Goal: Task Accomplishment & Management: Manage account settings

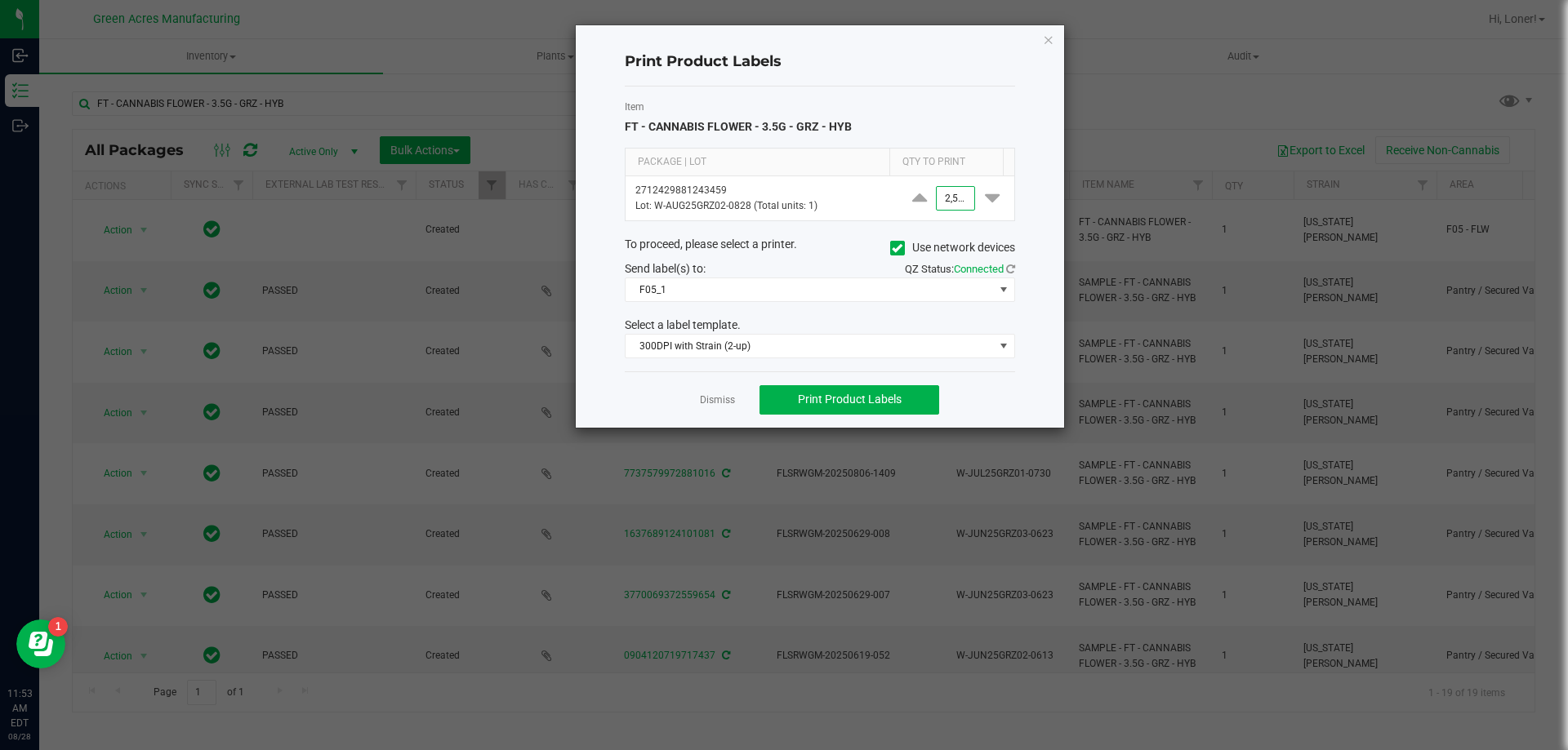
type input "2500"
click at [948, 196] on input "2500" at bounding box center [955, 198] width 38 height 23
click at [862, 394] on span "Print Product Labels" at bounding box center [849, 400] width 104 height 13
click at [825, 395] on span "Print Product Labels" at bounding box center [849, 400] width 104 height 13
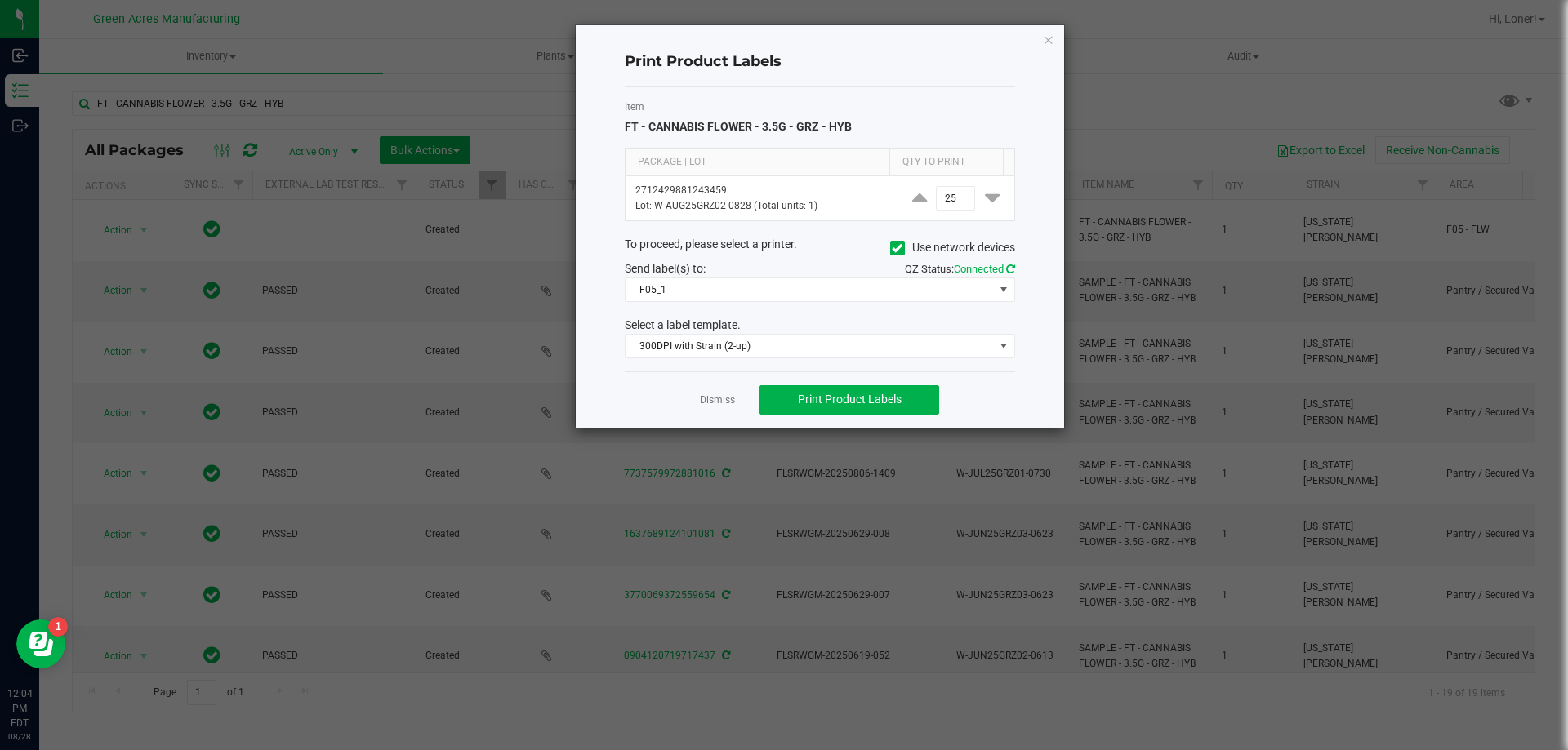
click at [1008, 266] on icon at bounding box center [1010, 269] width 9 height 11
click at [868, 397] on span "Print Product Labels" at bounding box center [849, 400] width 104 height 13
type input "10"
click at [796, 405] on button "Print Product Labels" at bounding box center [849, 400] width 180 height 30
click at [712, 401] on link "Dismiss" at bounding box center [718, 401] width 35 height 13
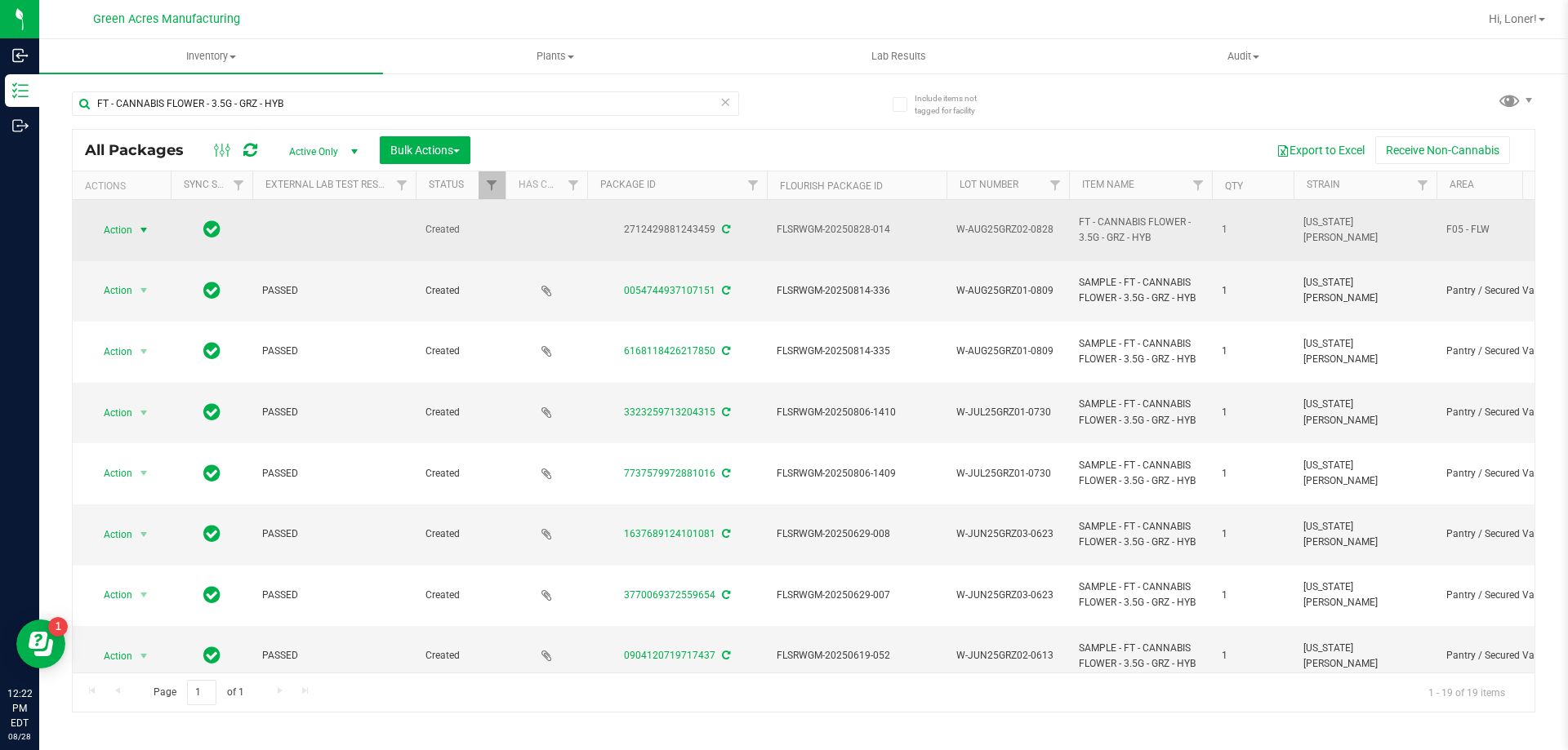
click at [131, 221] on span "Action" at bounding box center [111, 230] width 44 height 23
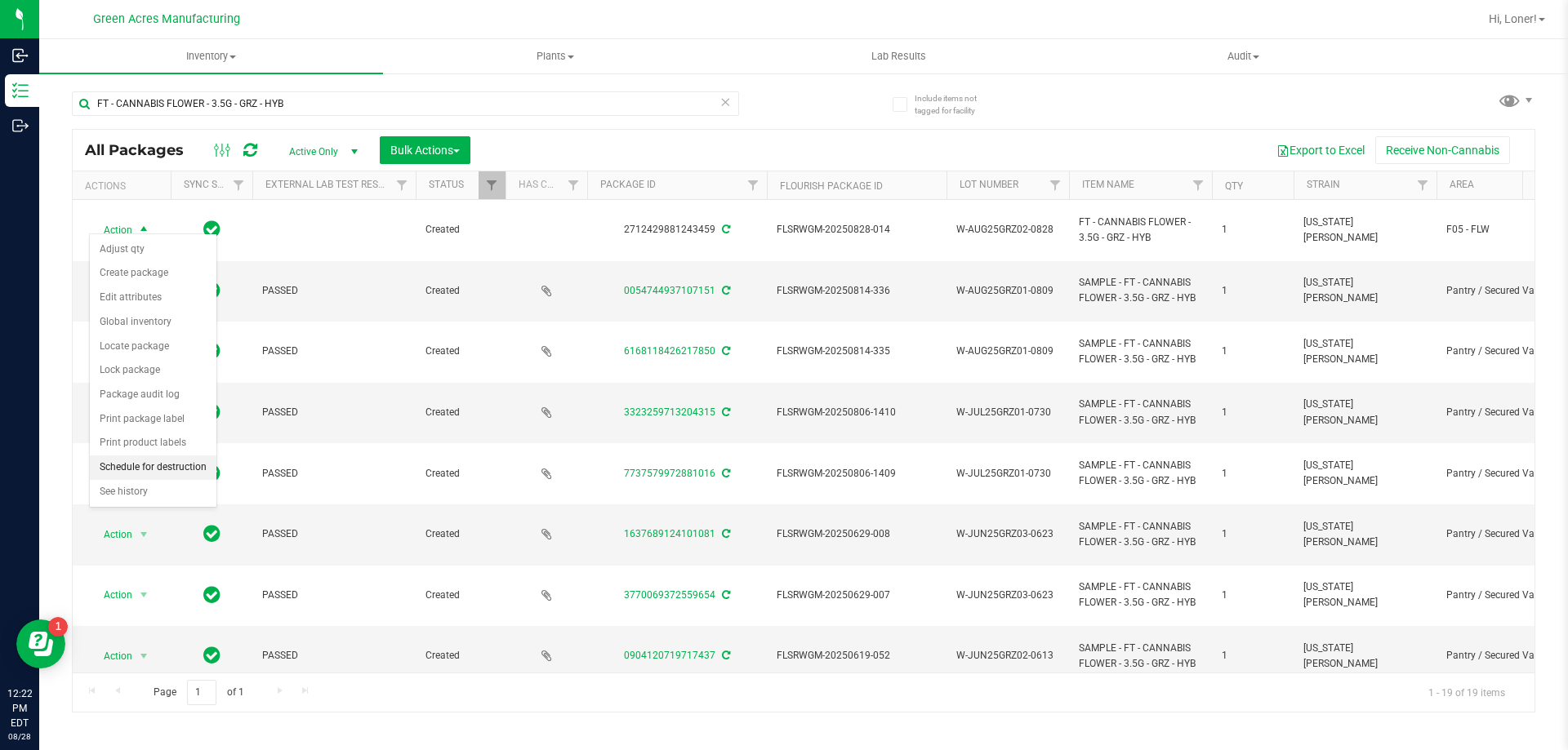
click at [181, 460] on li "Schedule for destruction" at bounding box center [152, 467] width 126 height 24
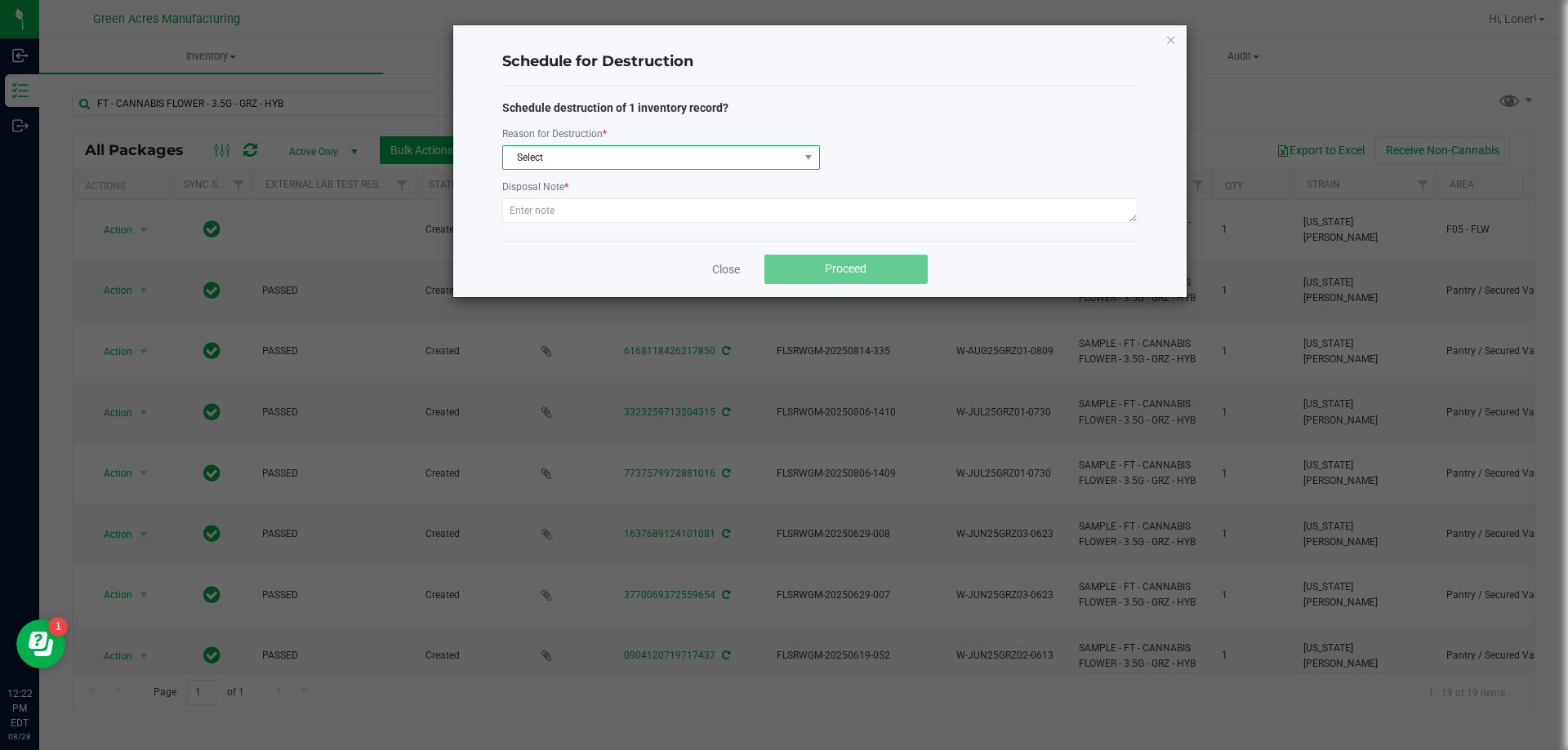
click at [638, 166] on span "Select" at bounding box center [650, 158] width 296 height 23
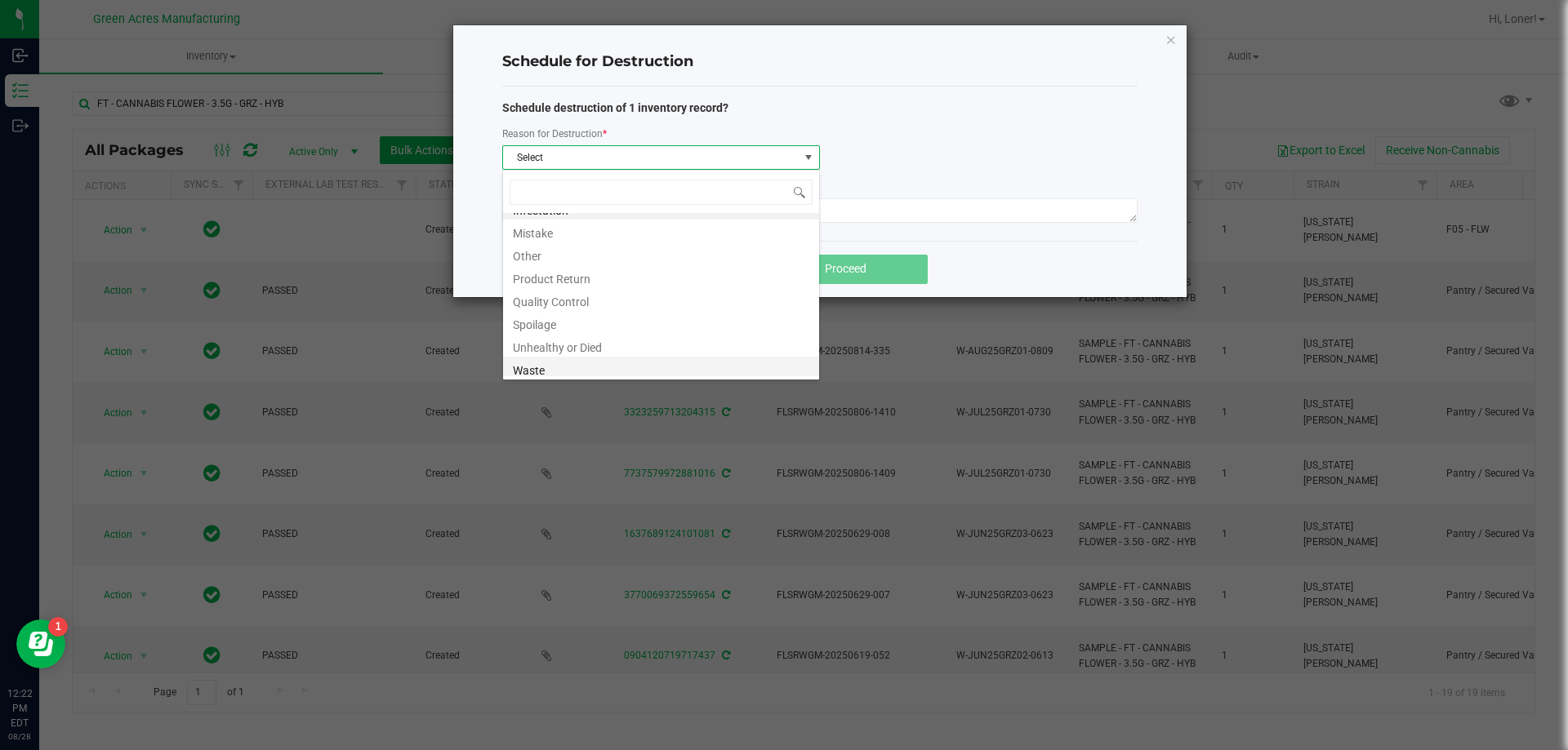
scroll to position [19, 0]
click at [594, 354] on li "Waste" at bounding box center [661, 365] width 316 height 23
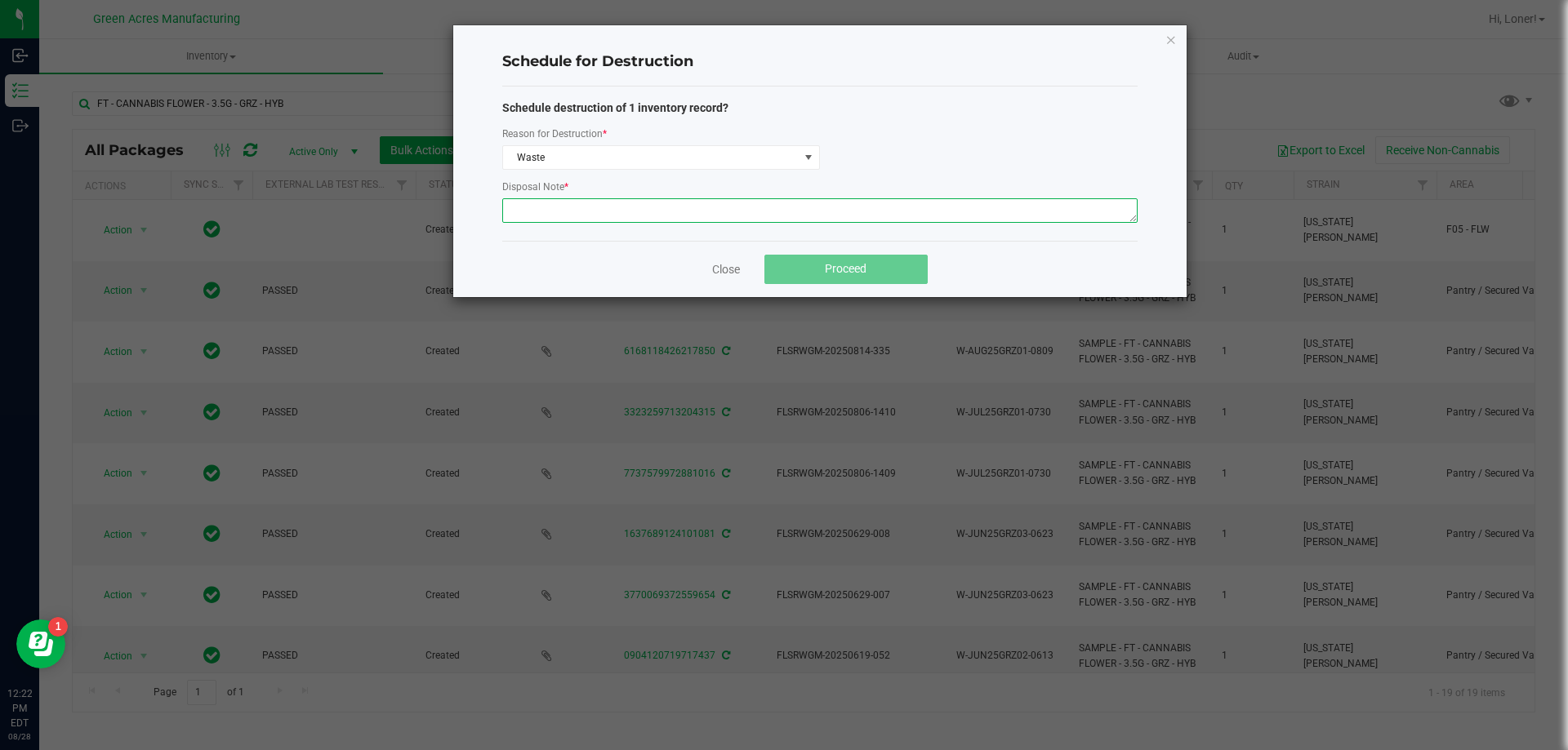
click at [607, 210] on textarea at bounding box center [820, 210] width 636 height 24
paste textarea "WASTE FROM WHOLE FLOWER PACKING PROCESS"
type textarea "WASTE FROM WHOLE FLOWER PACKING PROCESS"
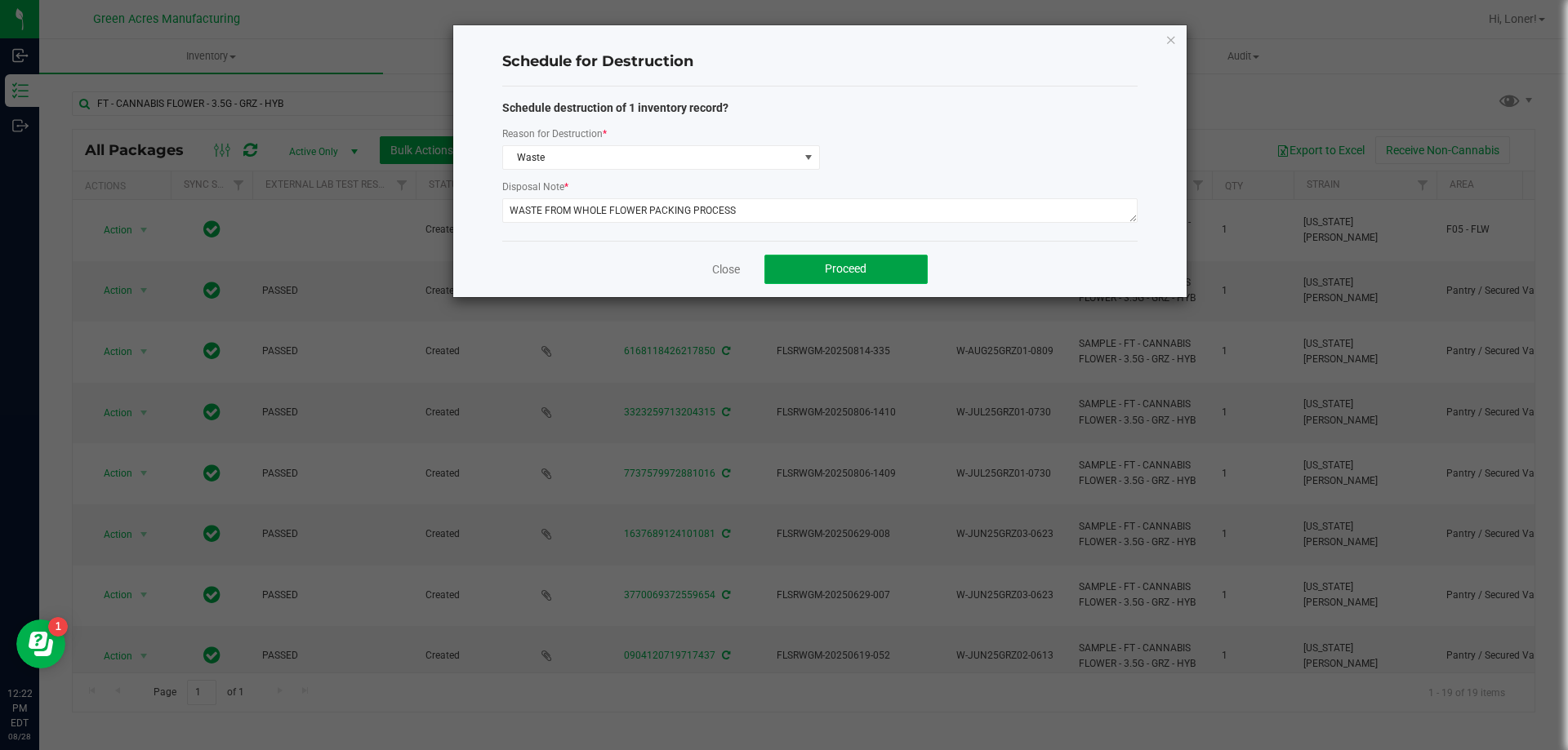
click at [810, 263] on button "Proceed" at bounding box center [847, 270] width 164 height 30
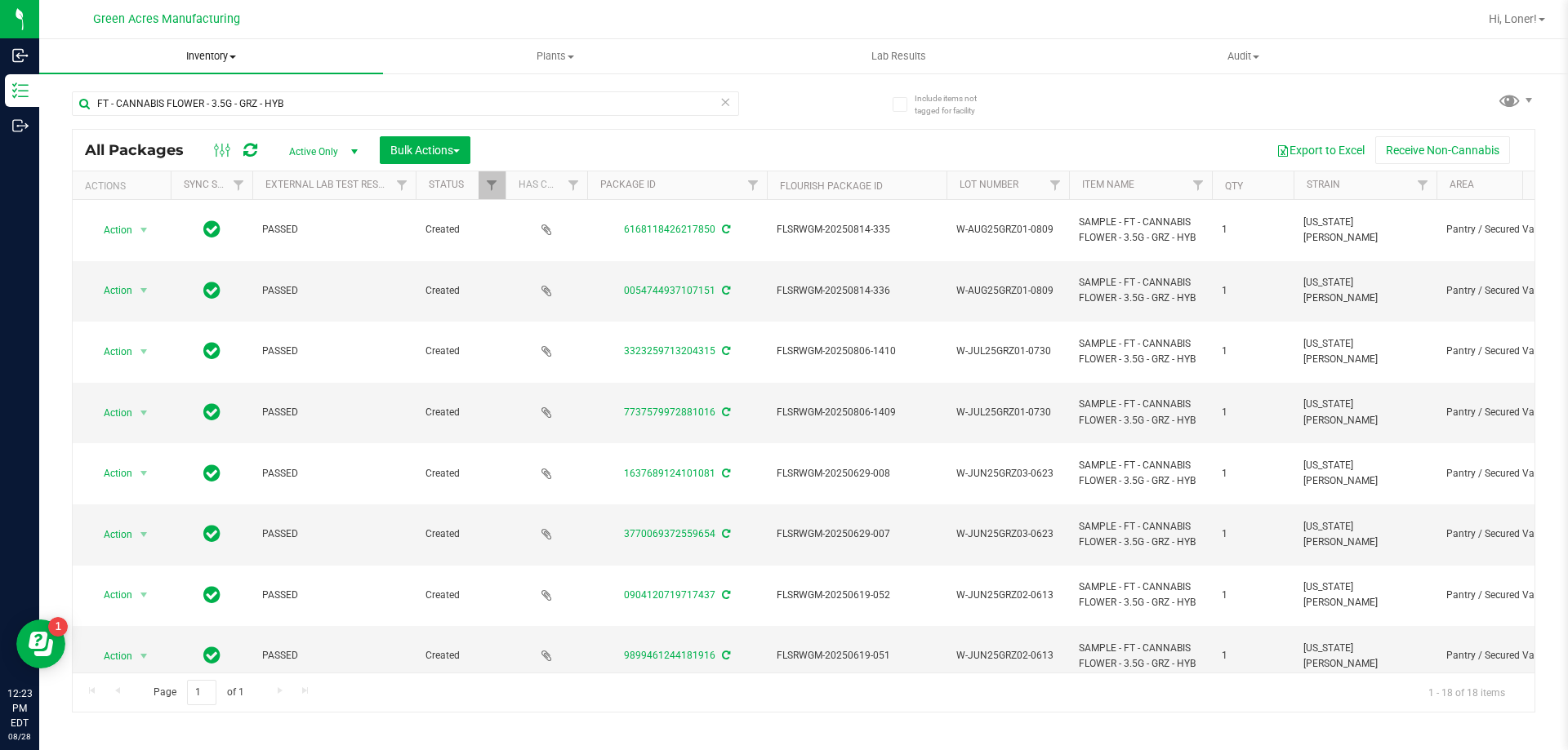
click at [227, 65] on uib-tab-heading "Inventory All packages All inventory Waste log Create inventory" at bounding box center [211, 57] width 344 height 35
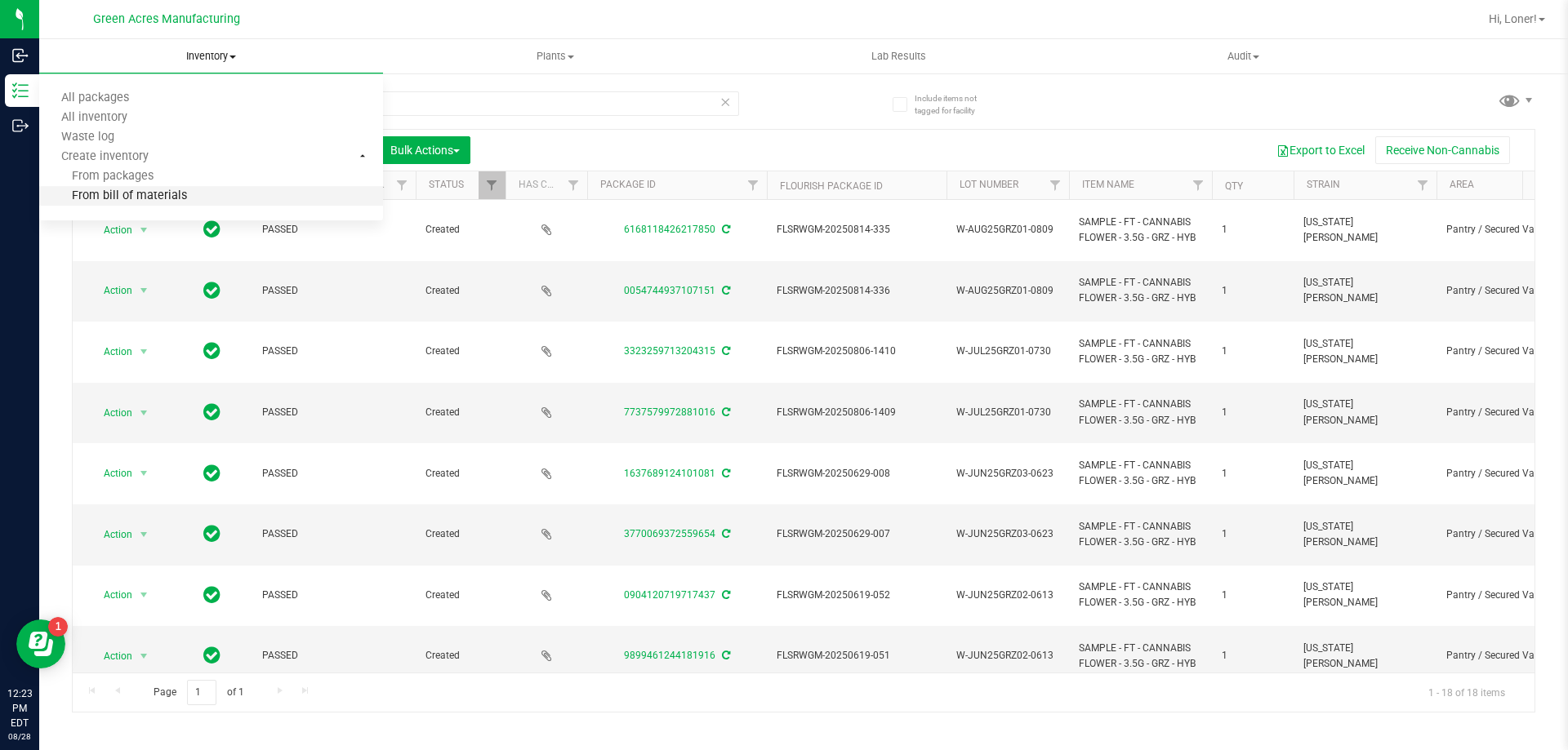
click at [196, 200] on li "From bill of materials" at bounding box center [211, 196] width 344 height 19
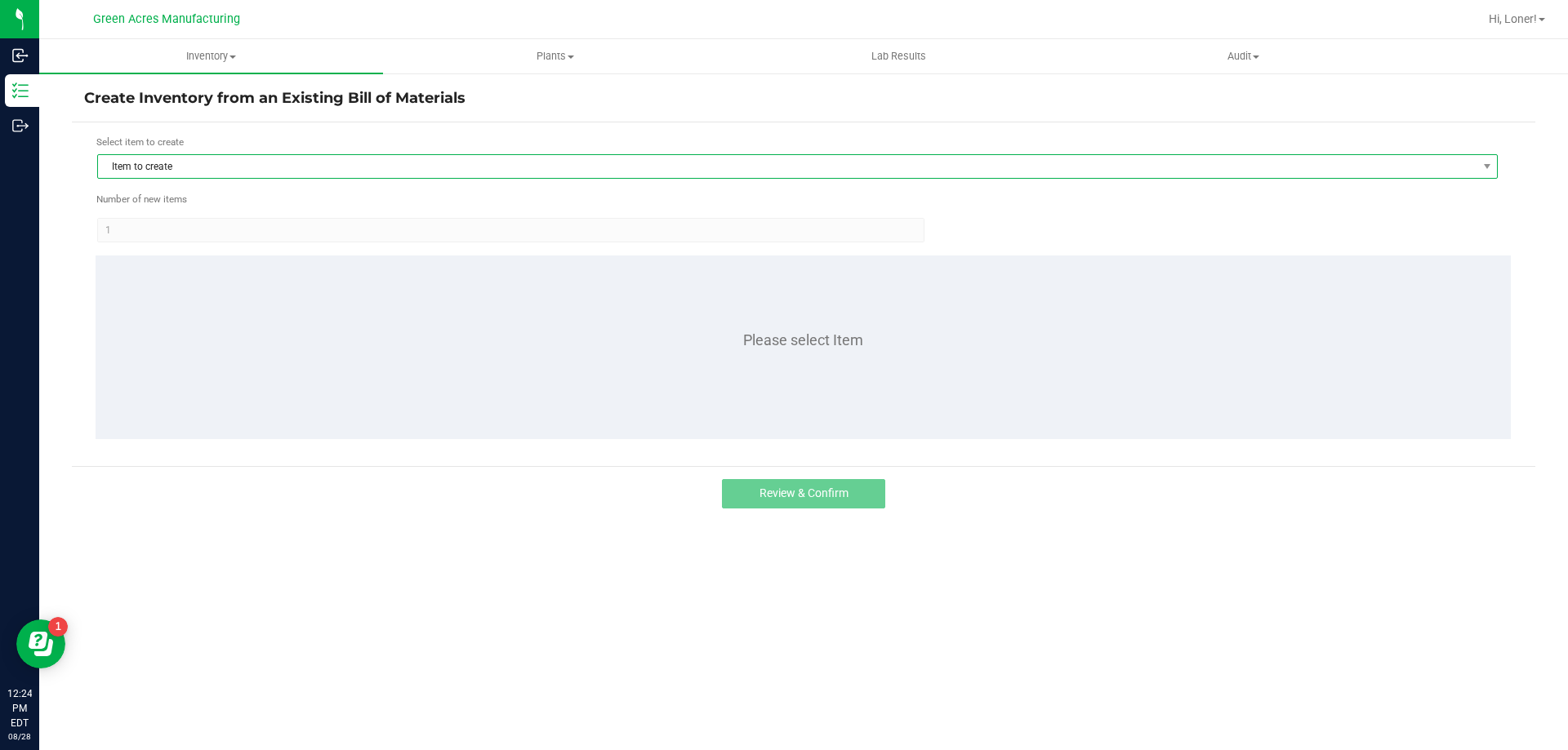
click at [153, 168] on span "Item to create" at bounding box center [787, 167] width 1378 height 23
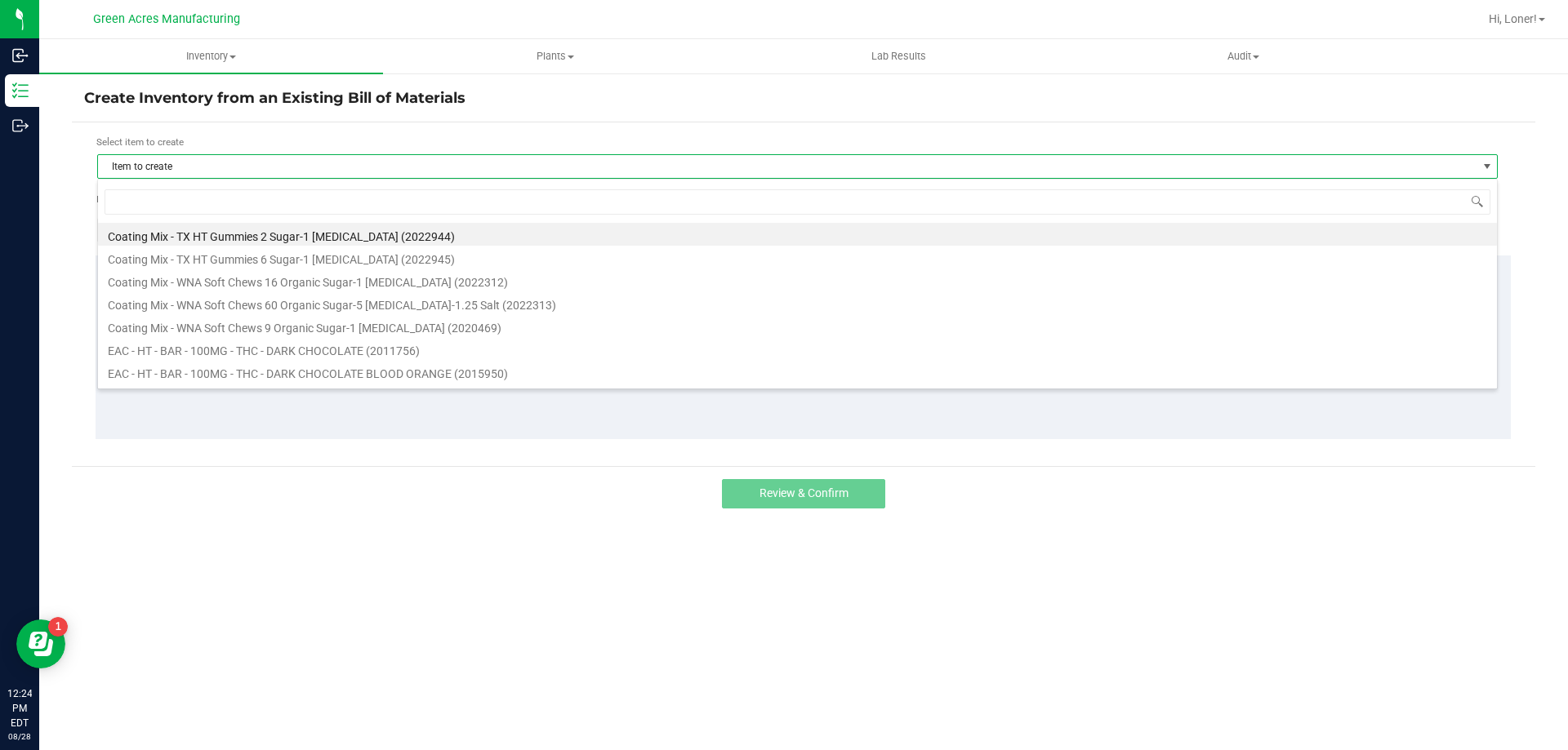
scroll to position [24, 1400]
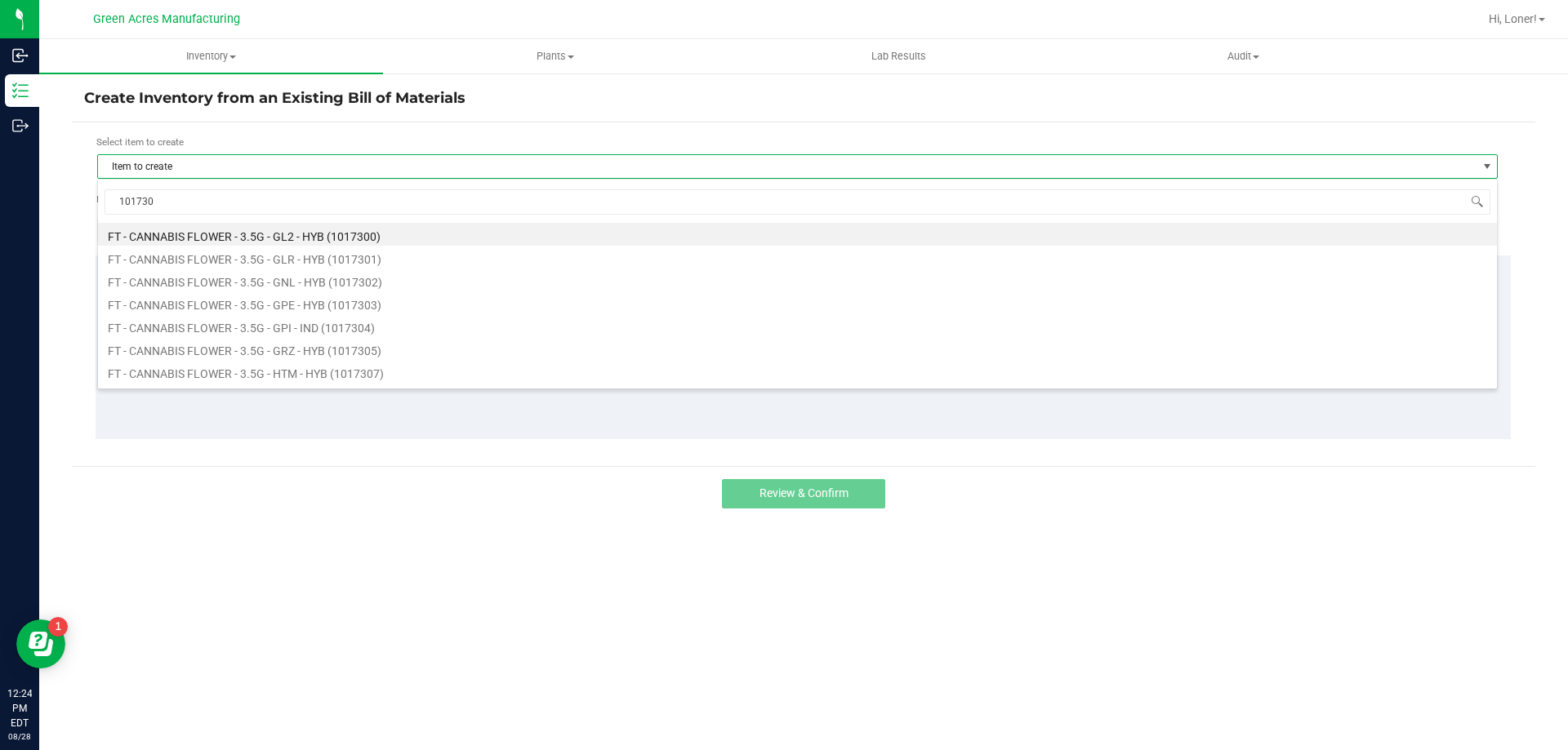
type input "1017305"
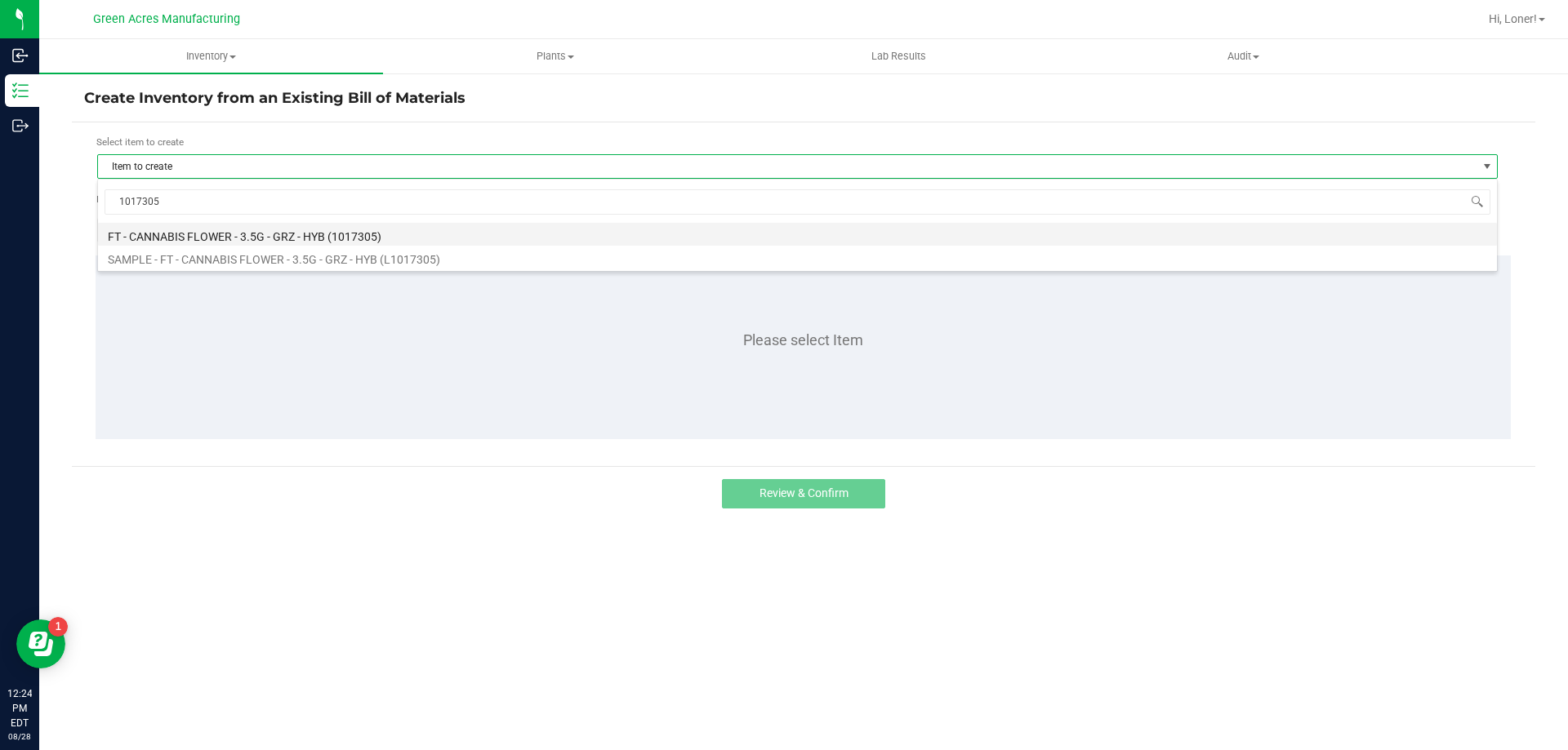
click at [315, 233] on li "FT - CANNABIS FLOWER - 3.5G - GRZ - HYB (1017305)" at bounding box center [797, 234] width 1398 height 23
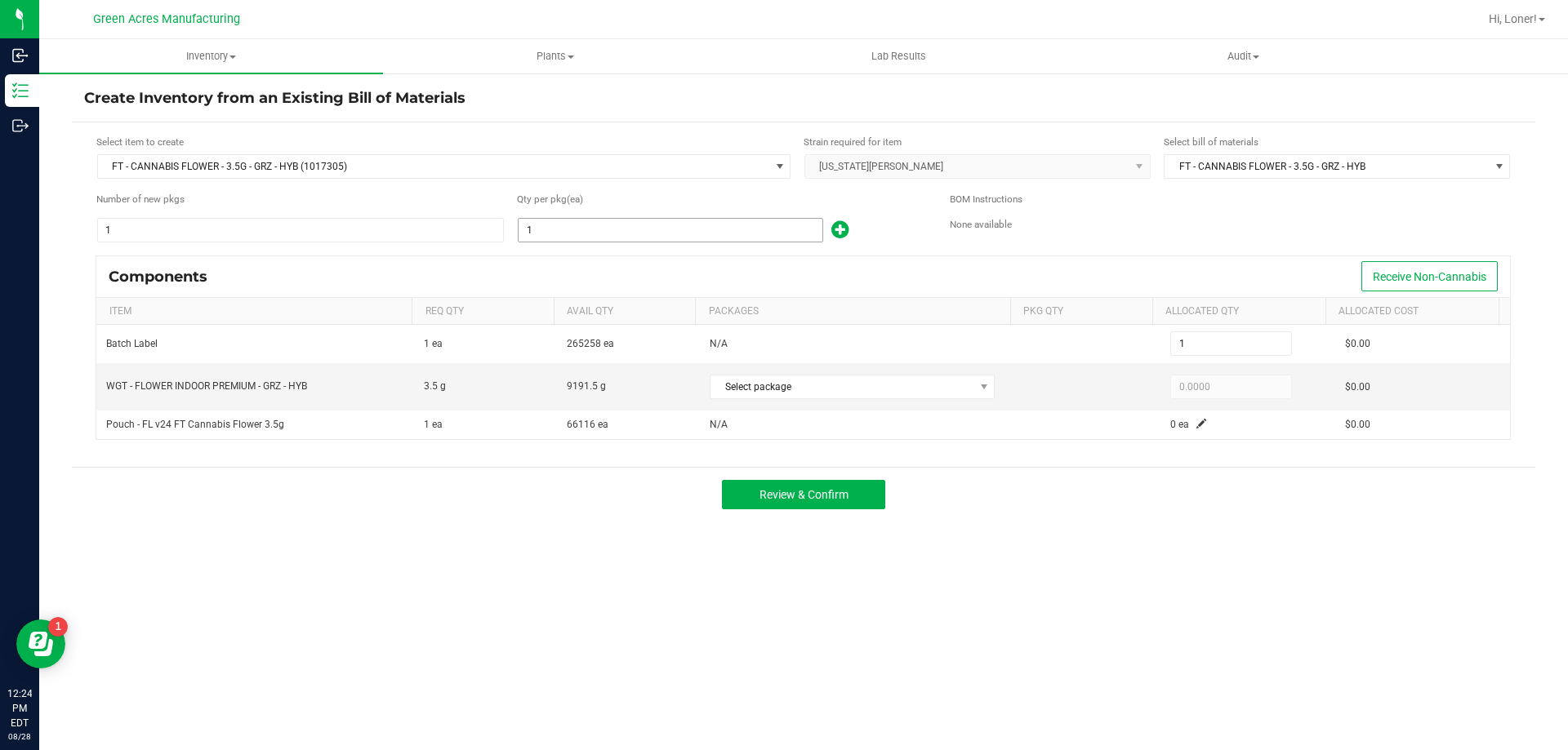
click at [572, 227] on input "1" at bounding box center [669, 230] width 303 height 23
type input "2"
type input "25"
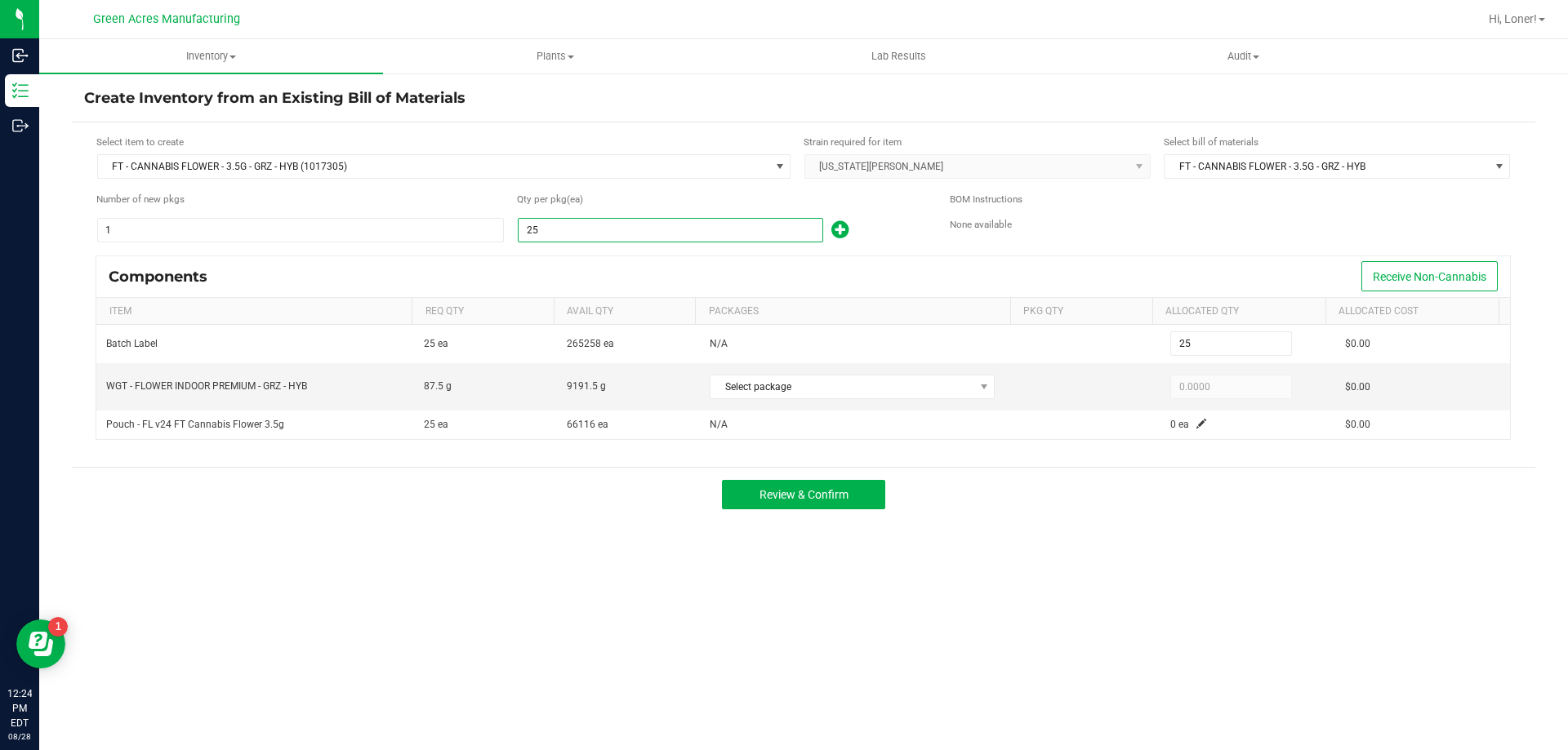
type input "251"
type input "2518"
type input "2,518"
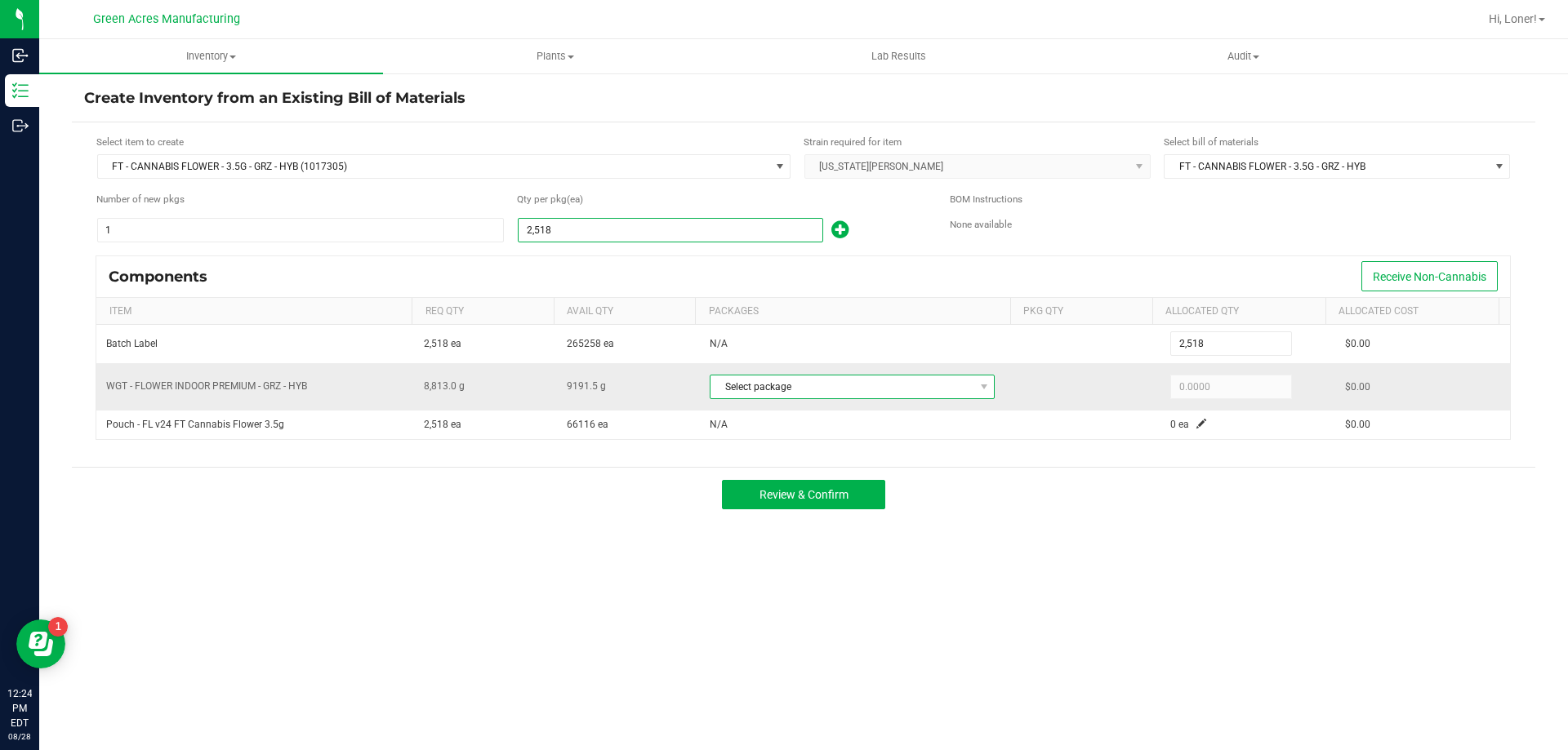
click at [964, 390] on span "Select package" at bounding box center [842, 387] width 263 height 23
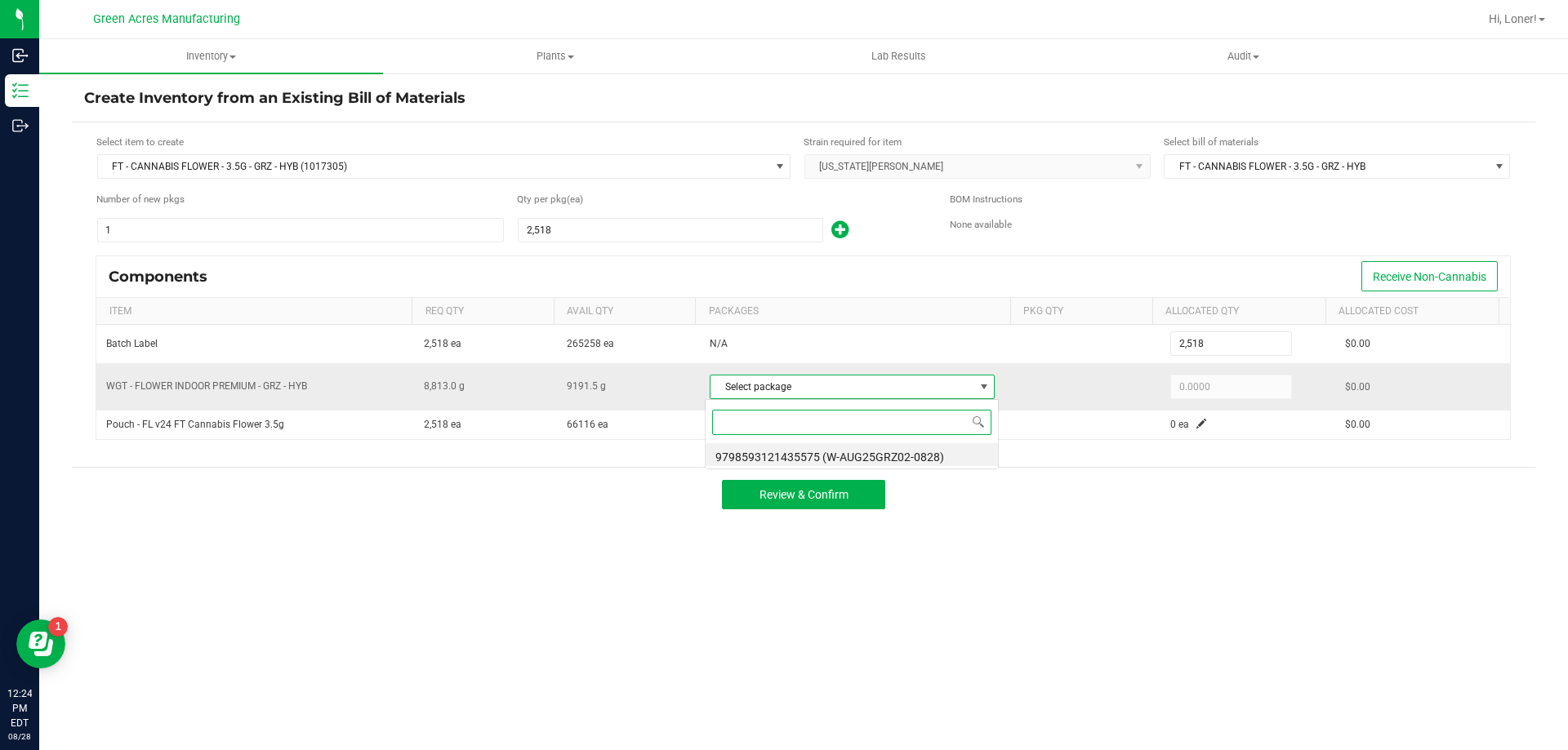
scroll to position [24, 282]
click at [894, 459] on li "9798593121435575 (W-AUG25GRZ02-0828)" at bounding box center [852, 454] width 293 height 23
type input "8,813.0000"
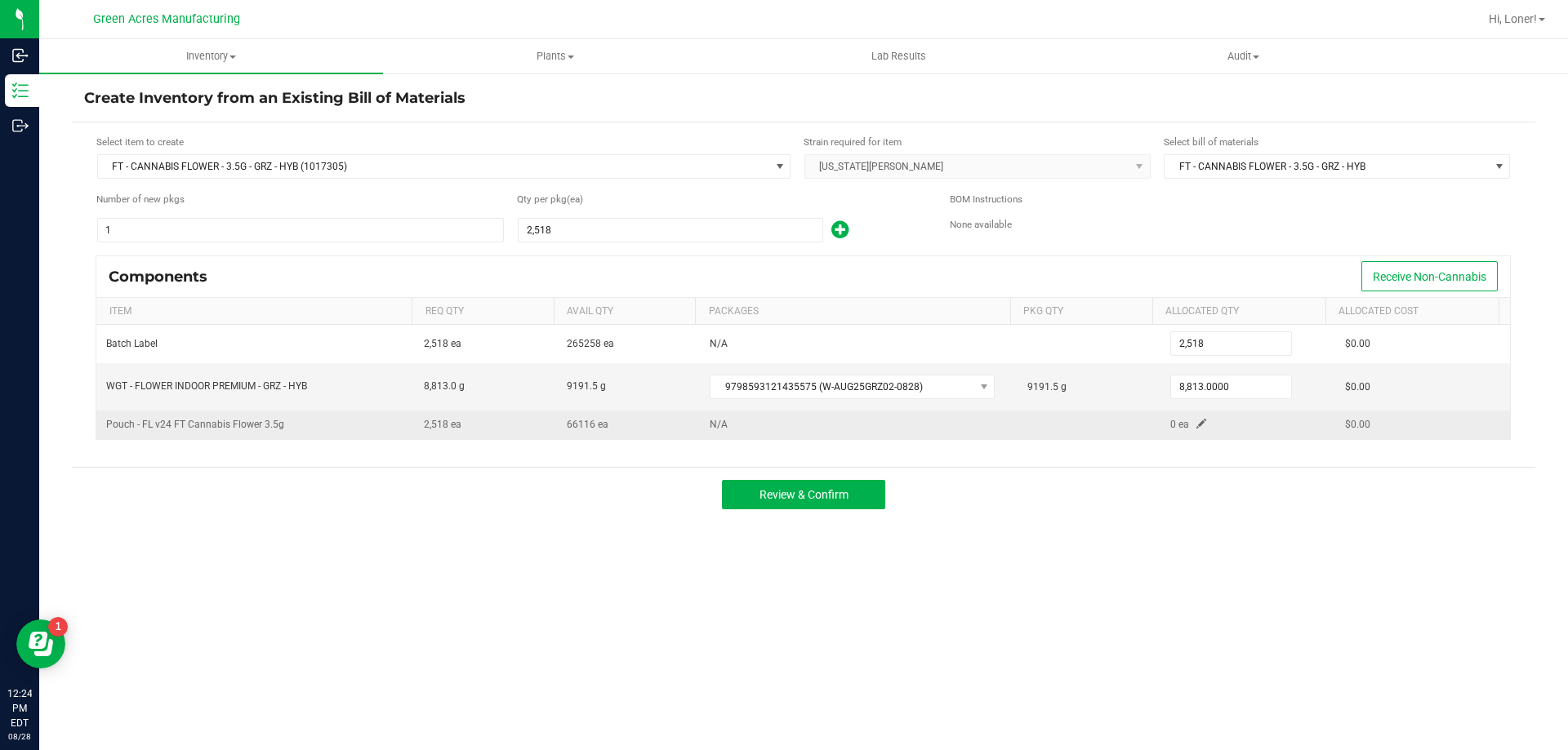
click at [1203, 422] on td "0 ea" at bounding box center [1247, 426] width 174 height 29
click at [1196, 422] on span at bounding box center [1201, 424] width 10 height 10
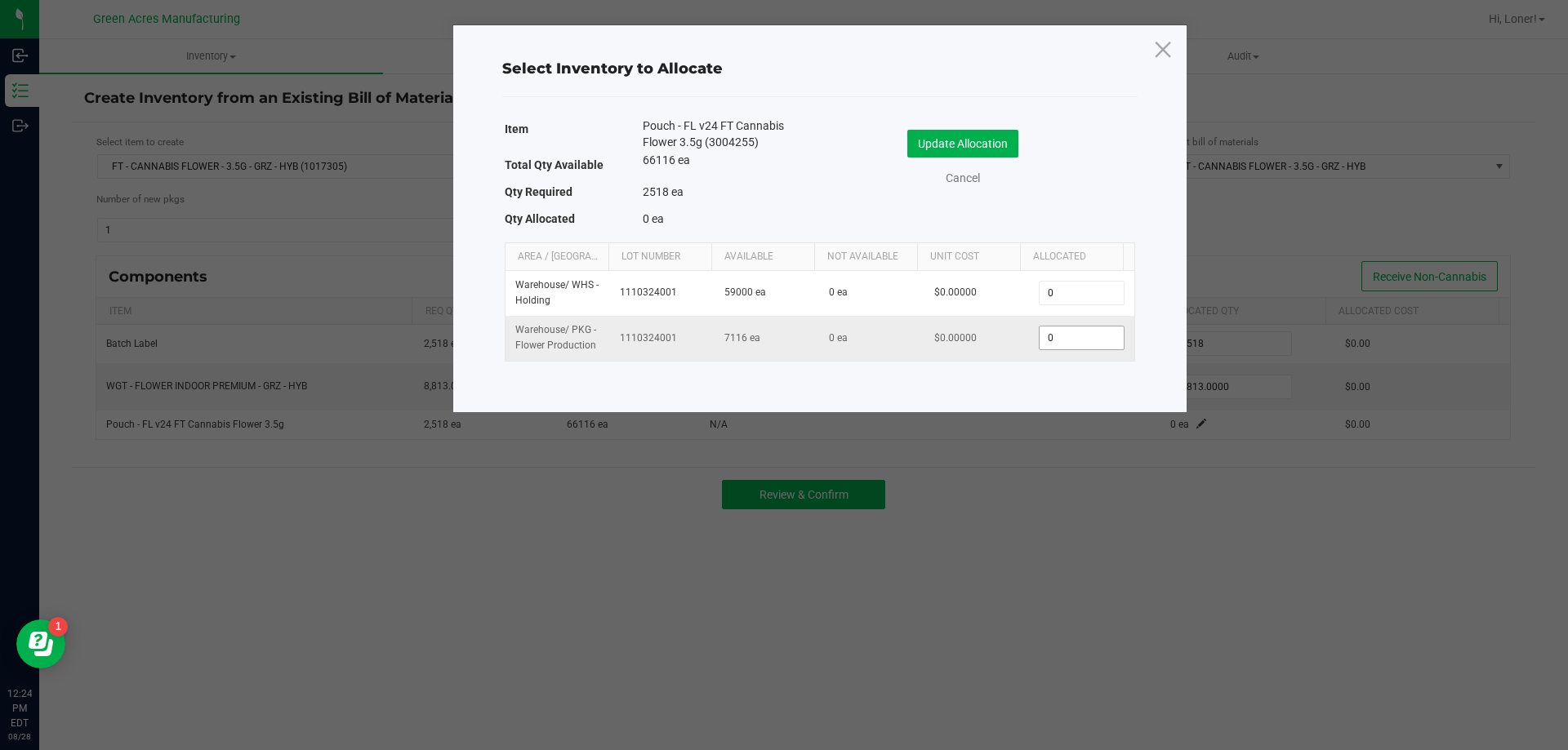
click at [1071, 343] on input "0" at bounding box center [1081, 338] width 83 height 23
type input "2,518"
click at [927, 142] on button "Update Allocation" at bounding box center [962, 143] width 111 height 28
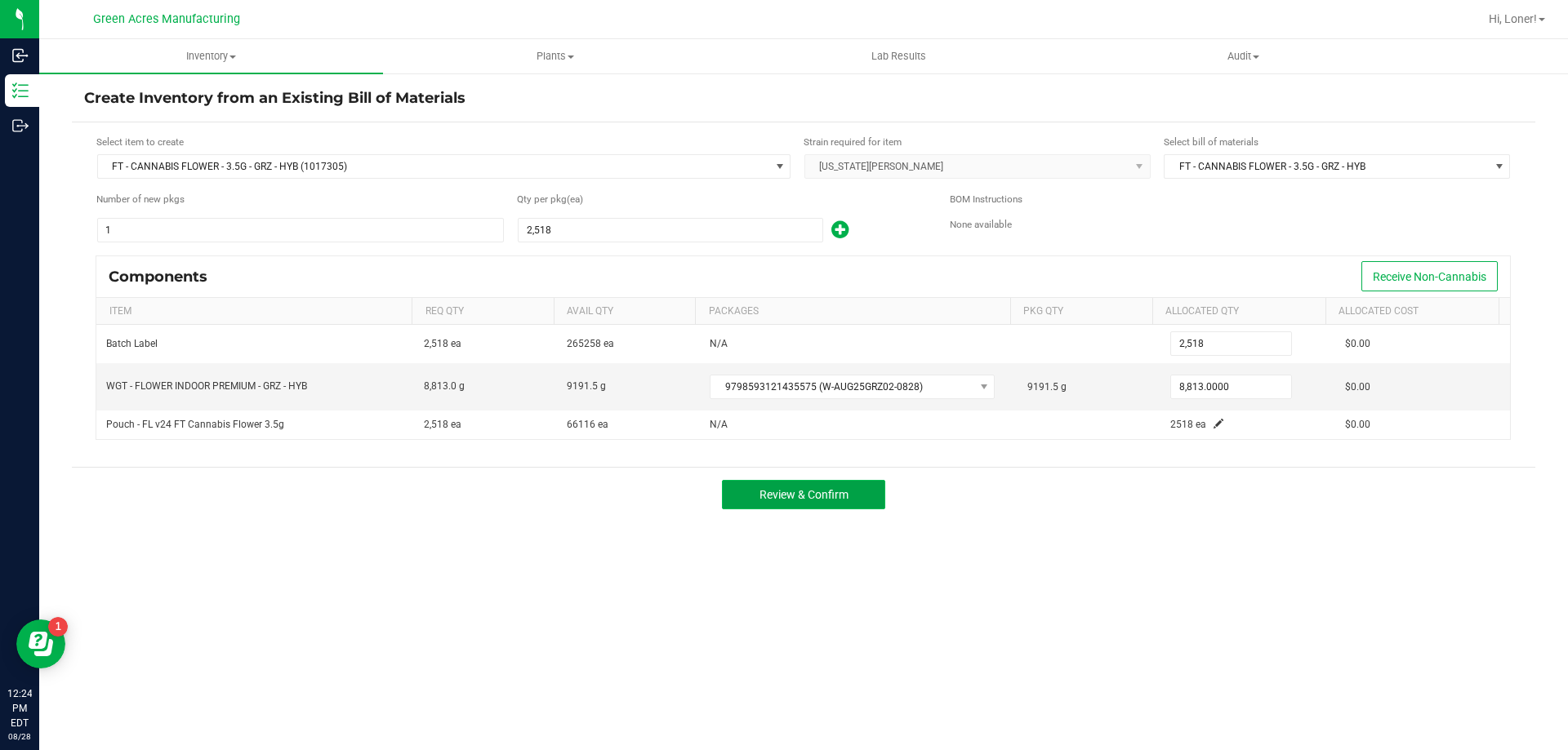
click at [832, 499] on span "Review & Confirm" at bounding box center [804, 495] width 89 height 13
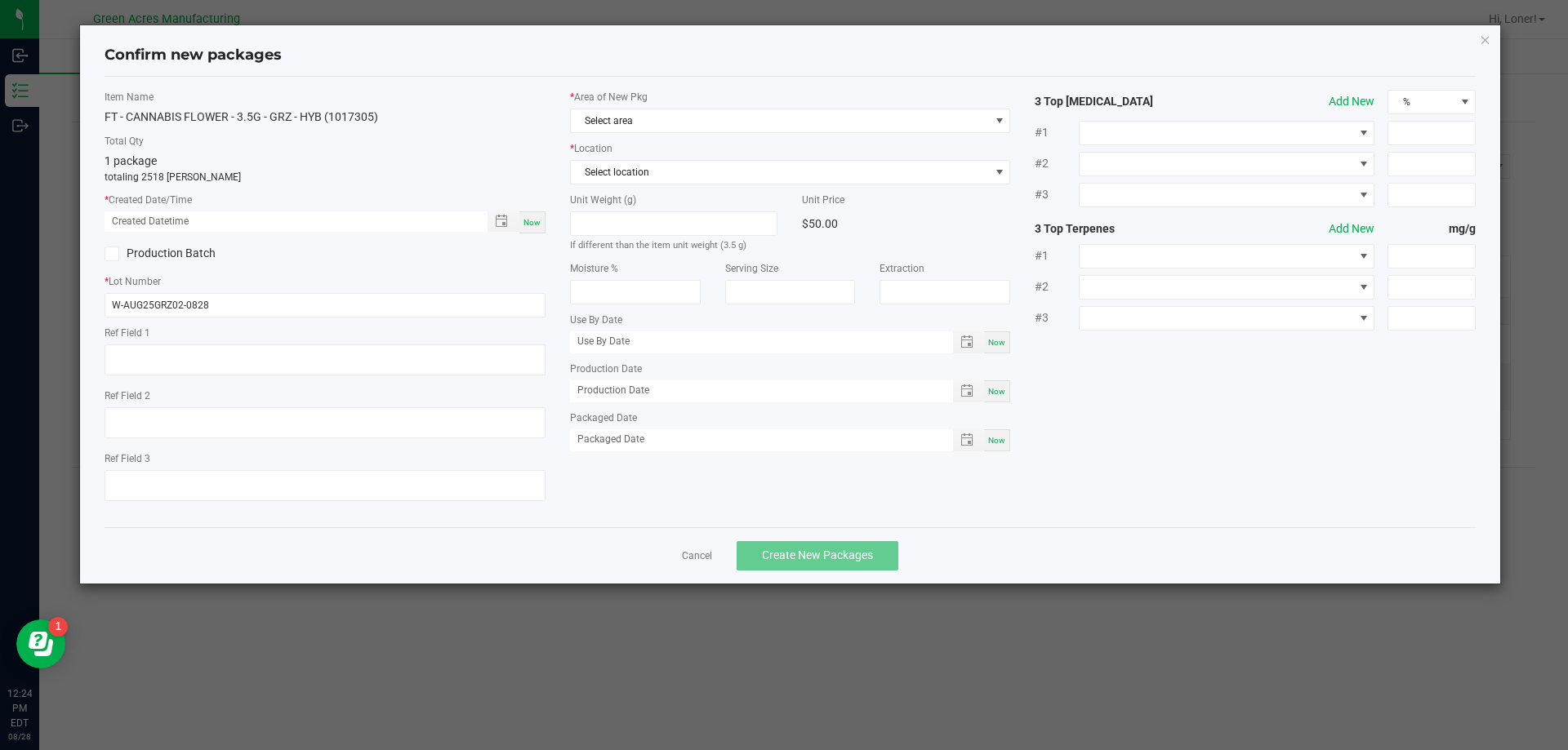
click at [539, 226] on span "Now" at bounding box center [533, 221] width 17 height 9
type input "[DATE] 12:24 PM"
click at [647, 105] on div "* Area of New Pkg Select area" at bounding box center [791, 111] width 441 height 43
click at [646, 121] on span "Select area" at bounding box center [780, 121] width 419 height 23
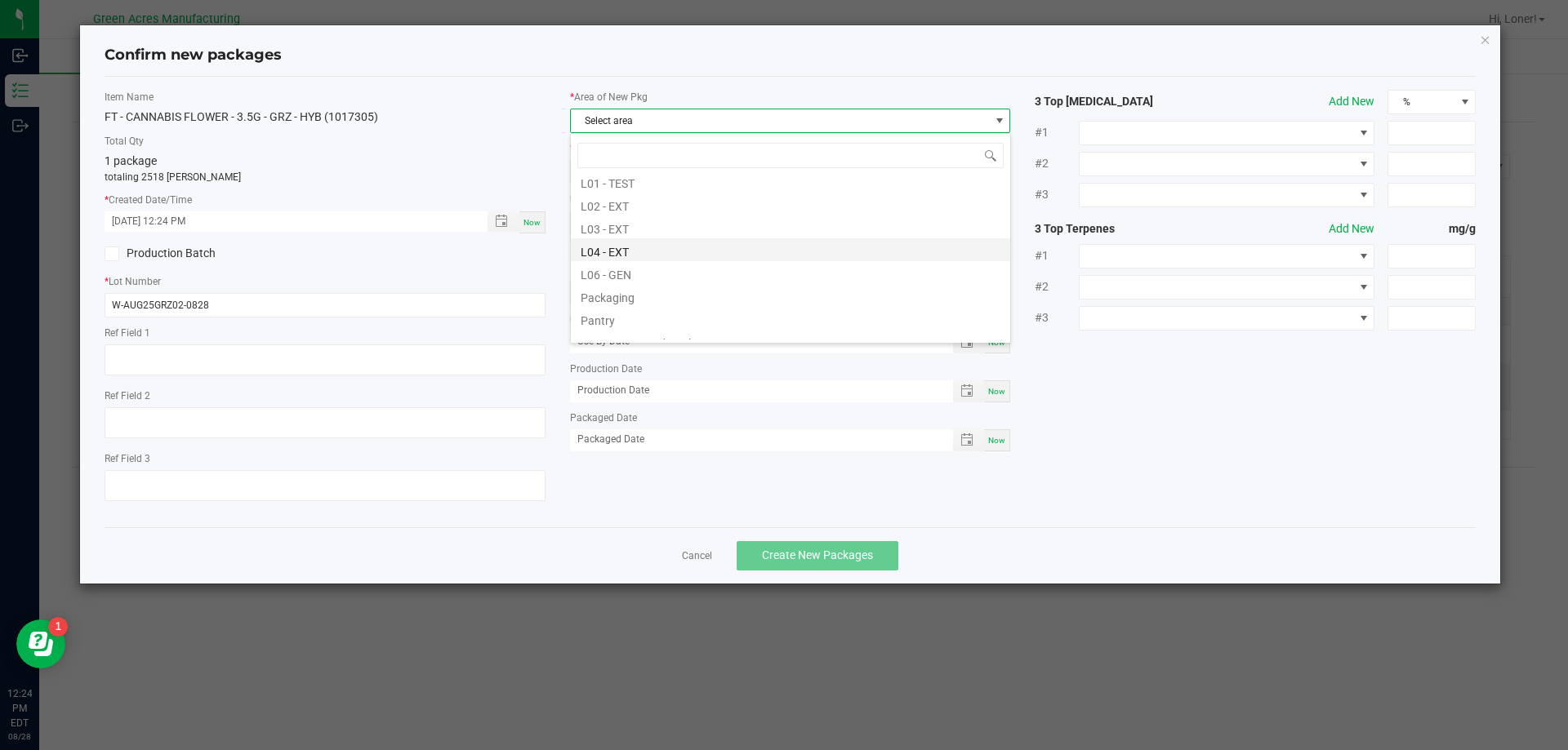
scroll to position [408, 0]
click at [656, 259] on li "Pantry / Secured Vault" at bounding box center [791, 260] width 439 height 23
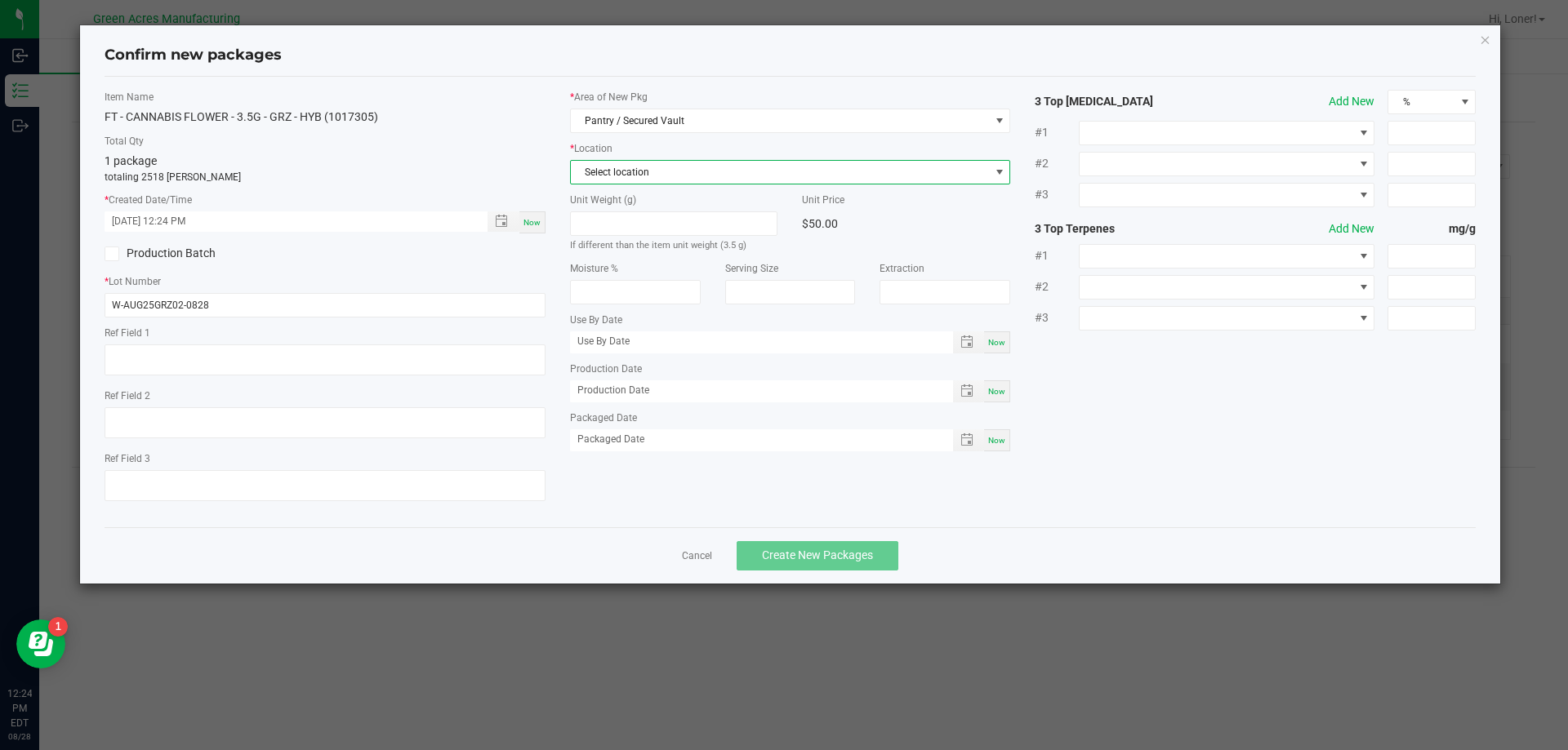
click at [672, 164] on span "Select location" at bounding box center [780, 172] width 419 height 23
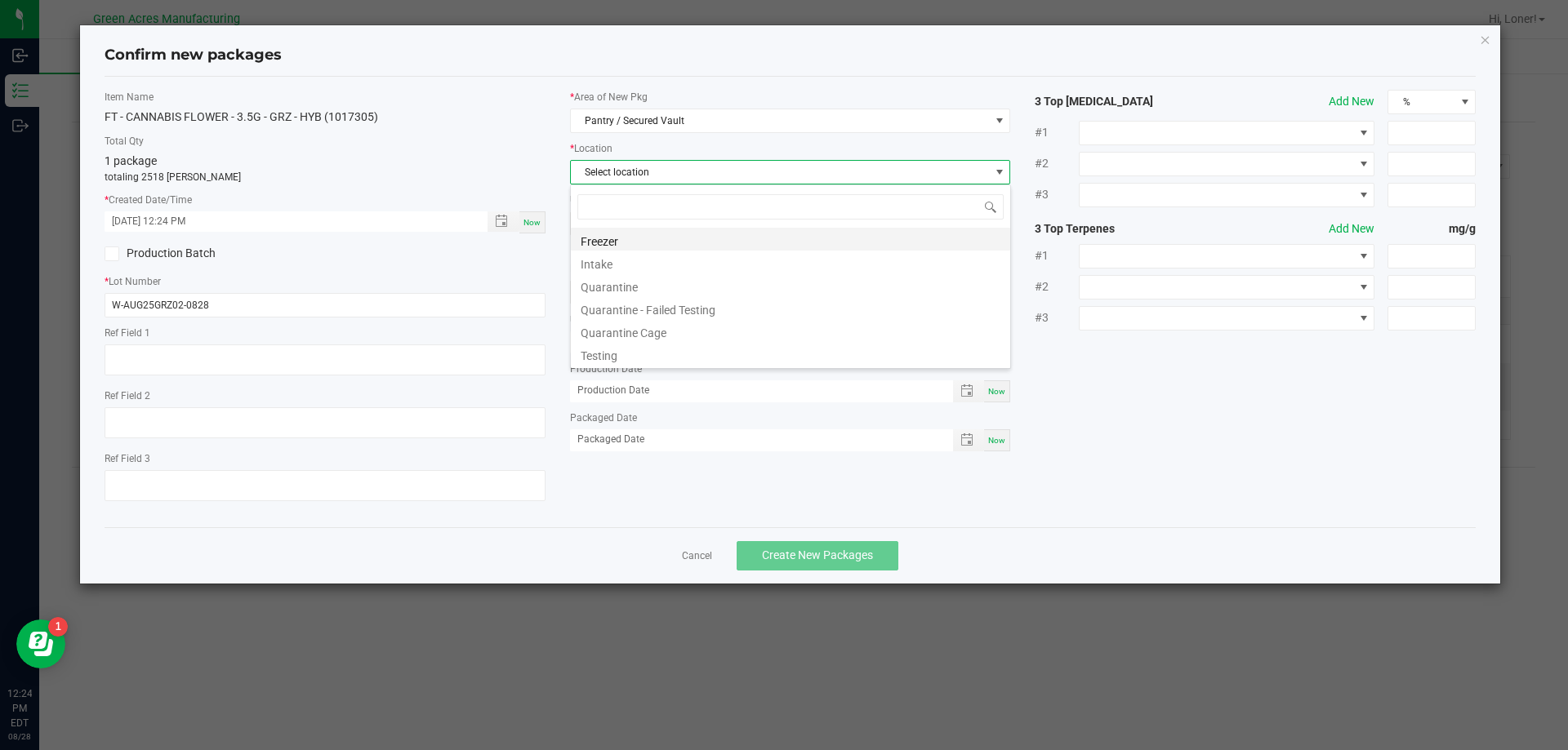
scroll to position [24, 441]
click at [644, 264] on li "Intake" at bounding box center [791, 262] width 439 height 23
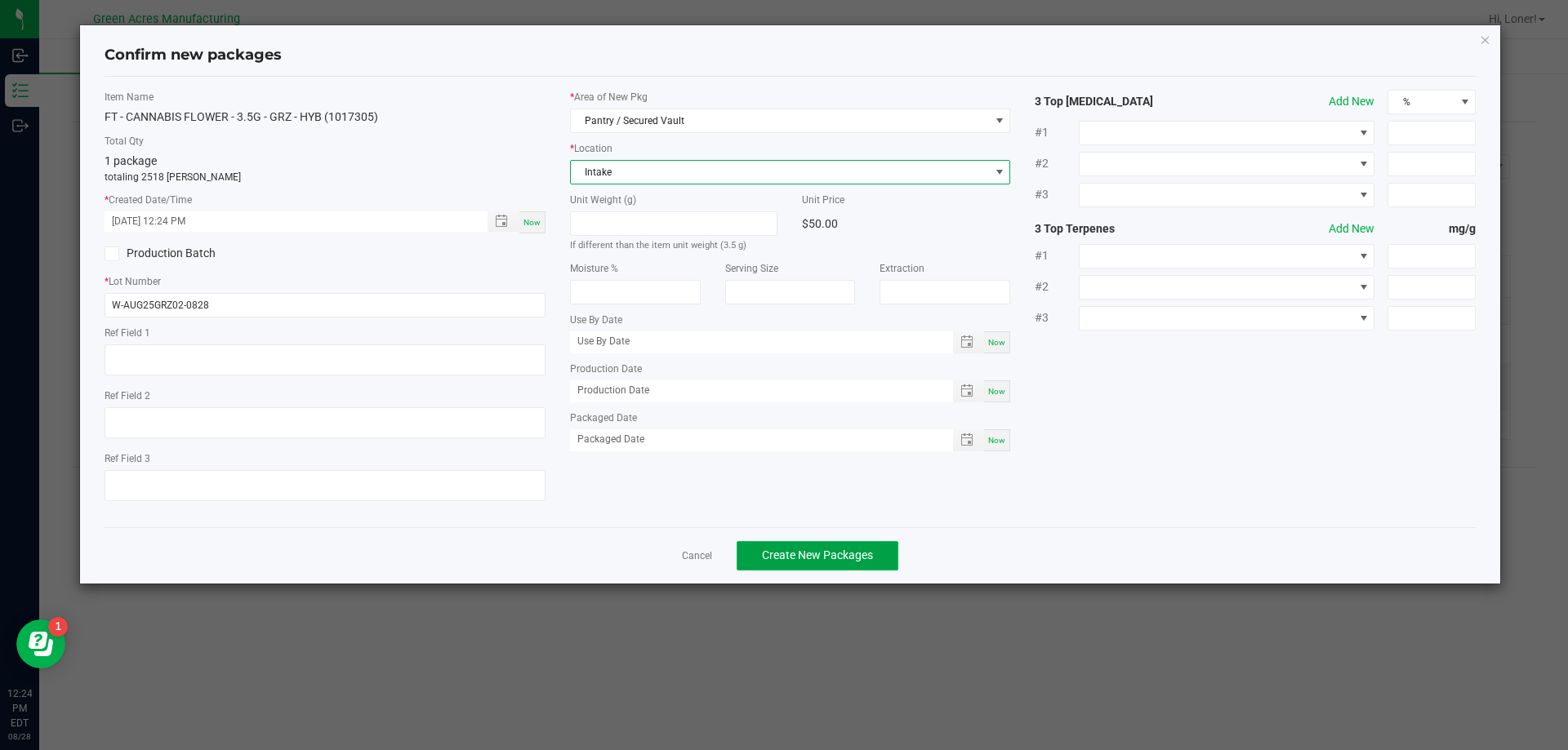
click at [846, 556] on span "Create New Packages" at bounding box center [817, 556] width 111 height 13
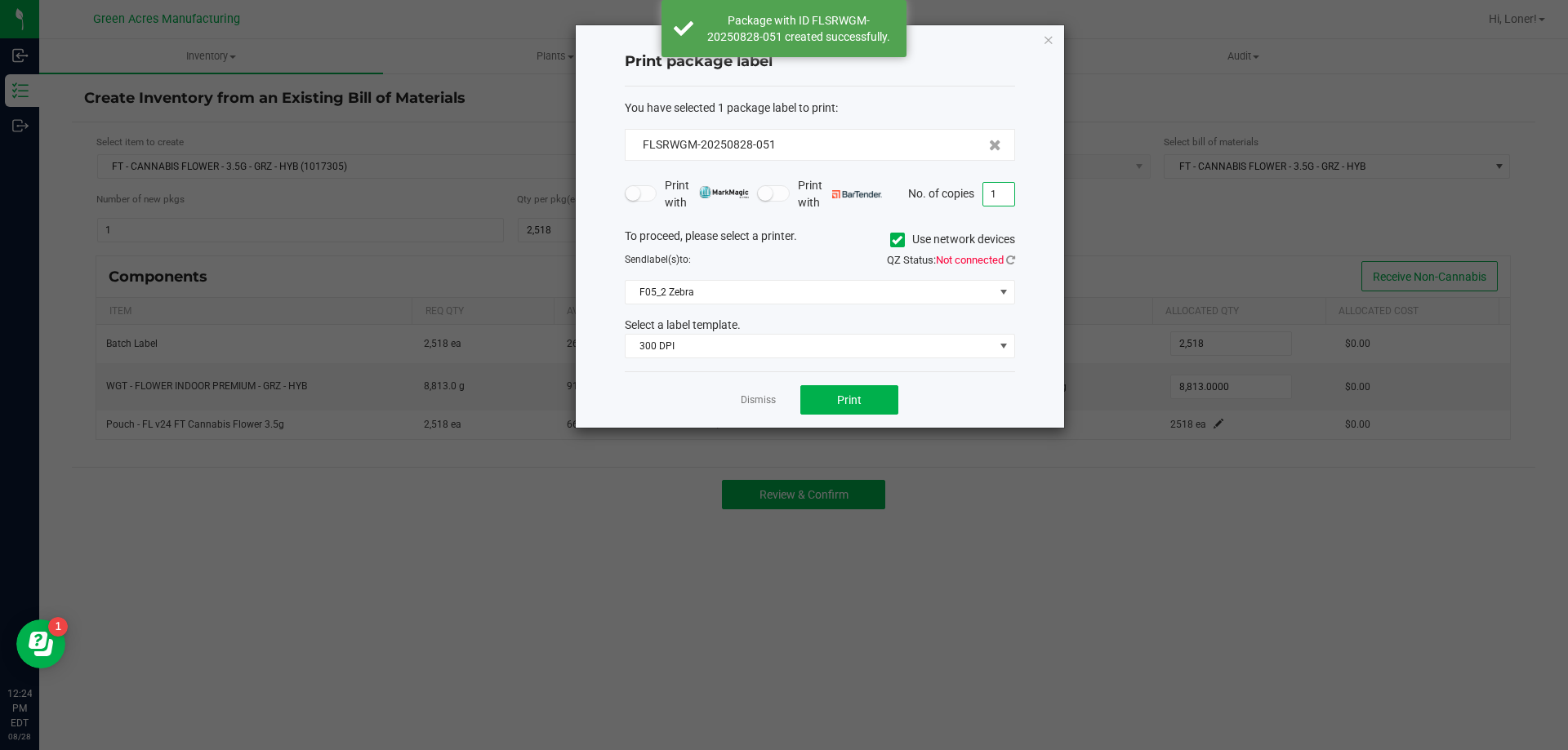
click at [1002, 192] on input "1" at bounding box center [999, 194] width 31 height 23
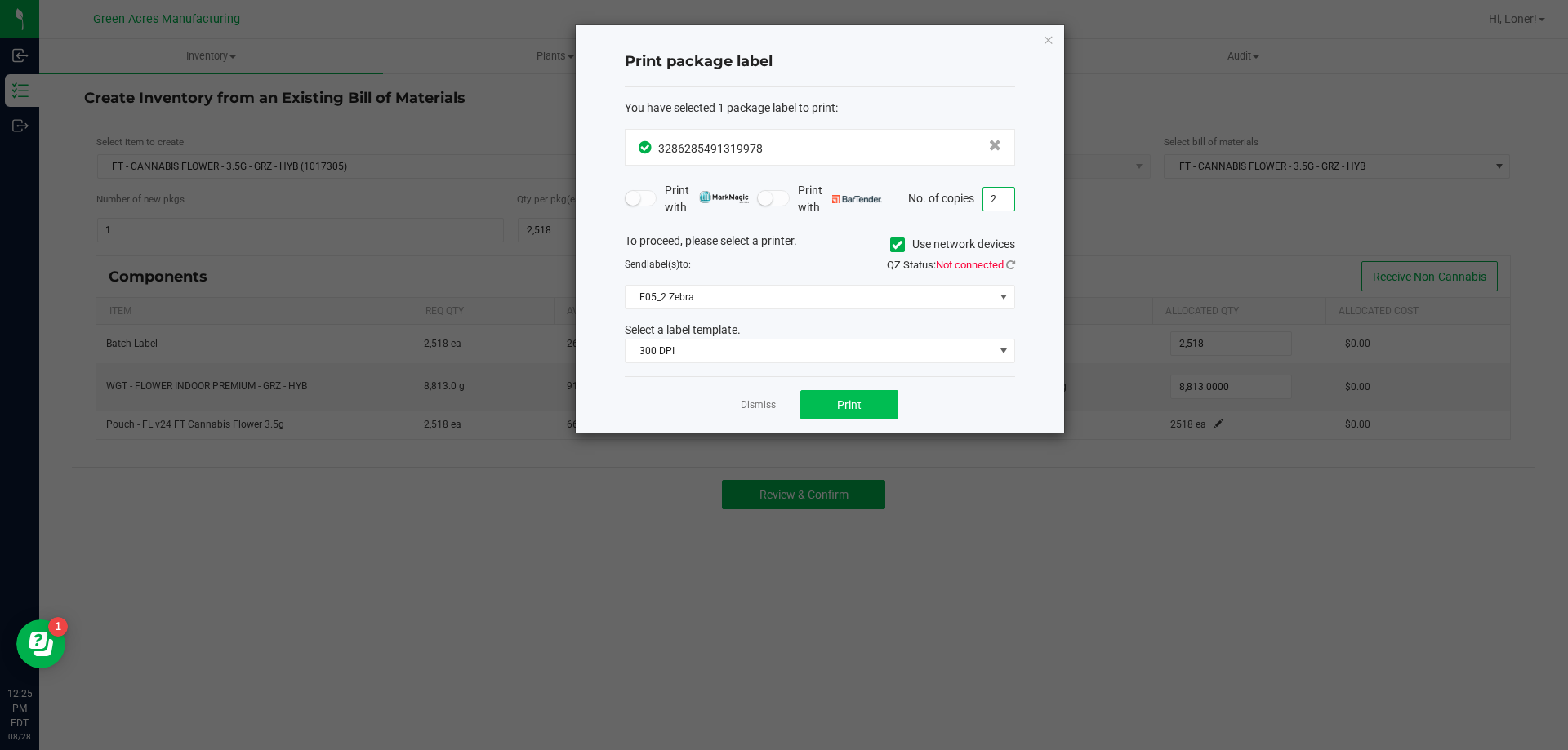
type input "2"
click at [867, 401] on button "Print" at bounding box center [849, 404] width 98 height 30
click at [755, 410] on link "Dismiss" at bounding box center [758, 405] width 35 height 13
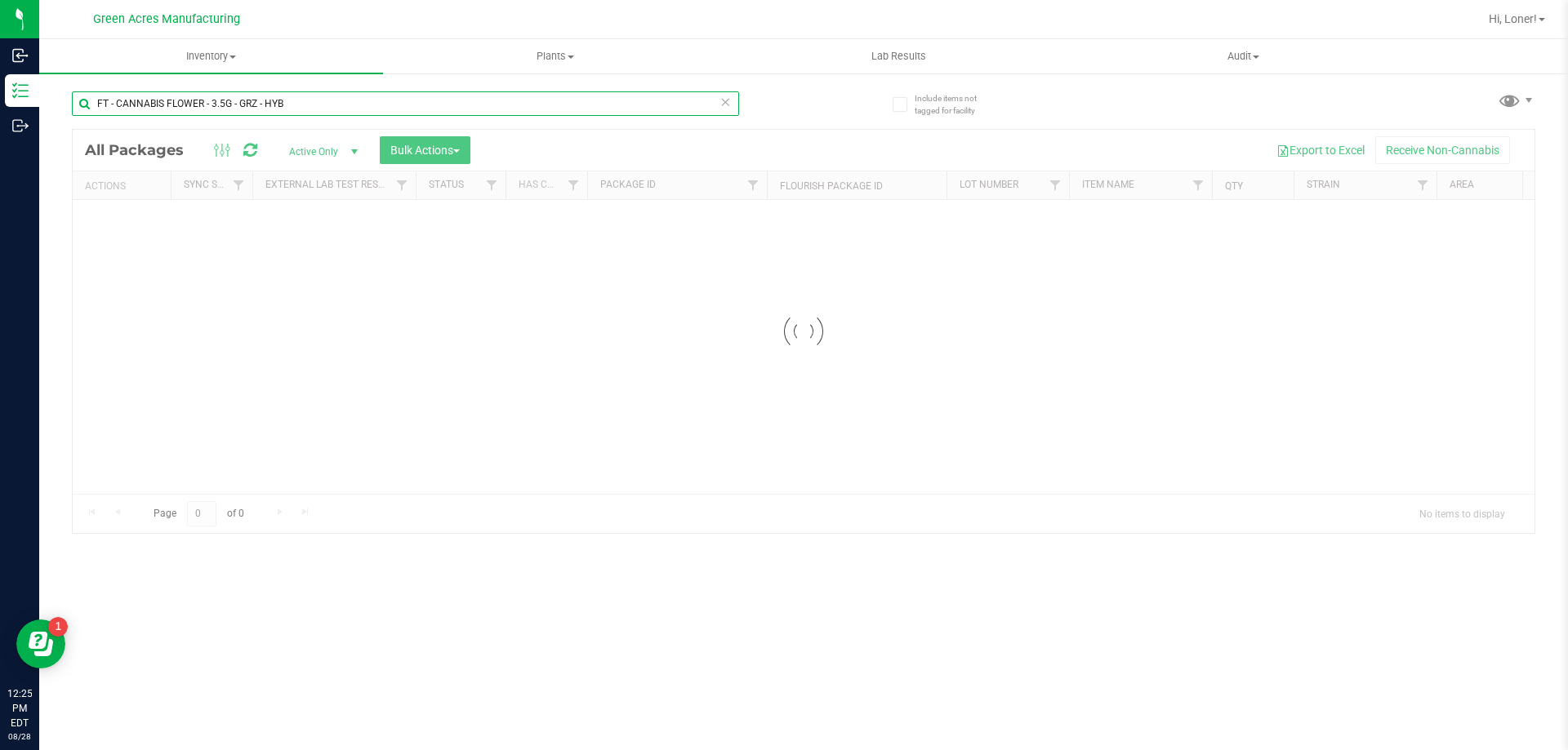
click at [729, 96] on div "FT - CANNABIS FLOWER - 3.5G - GRZ - HYB" at bounding box center [405, 103] width 667 height 24
click at [725, 96] on icon at bounding box center [725, 101] width 12 height 19
click at [673, 97] on input "text" at bounding box center [405, 103] width 667 height 24
type input "9798593121435575"
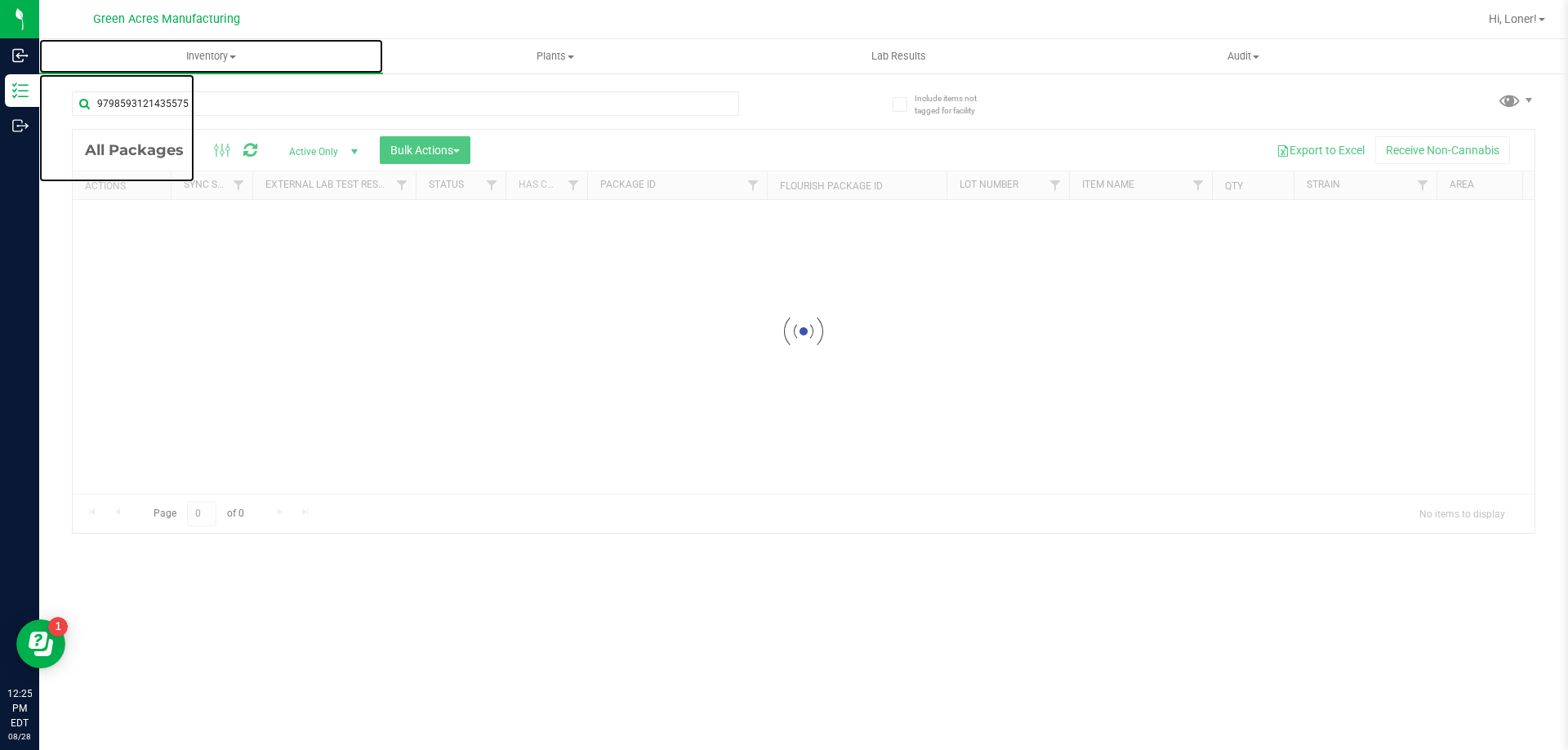
drag, startPoint x: 393, startPoint y: 112, endPoint x: 370, endPoint y: 78, distance: 41.0
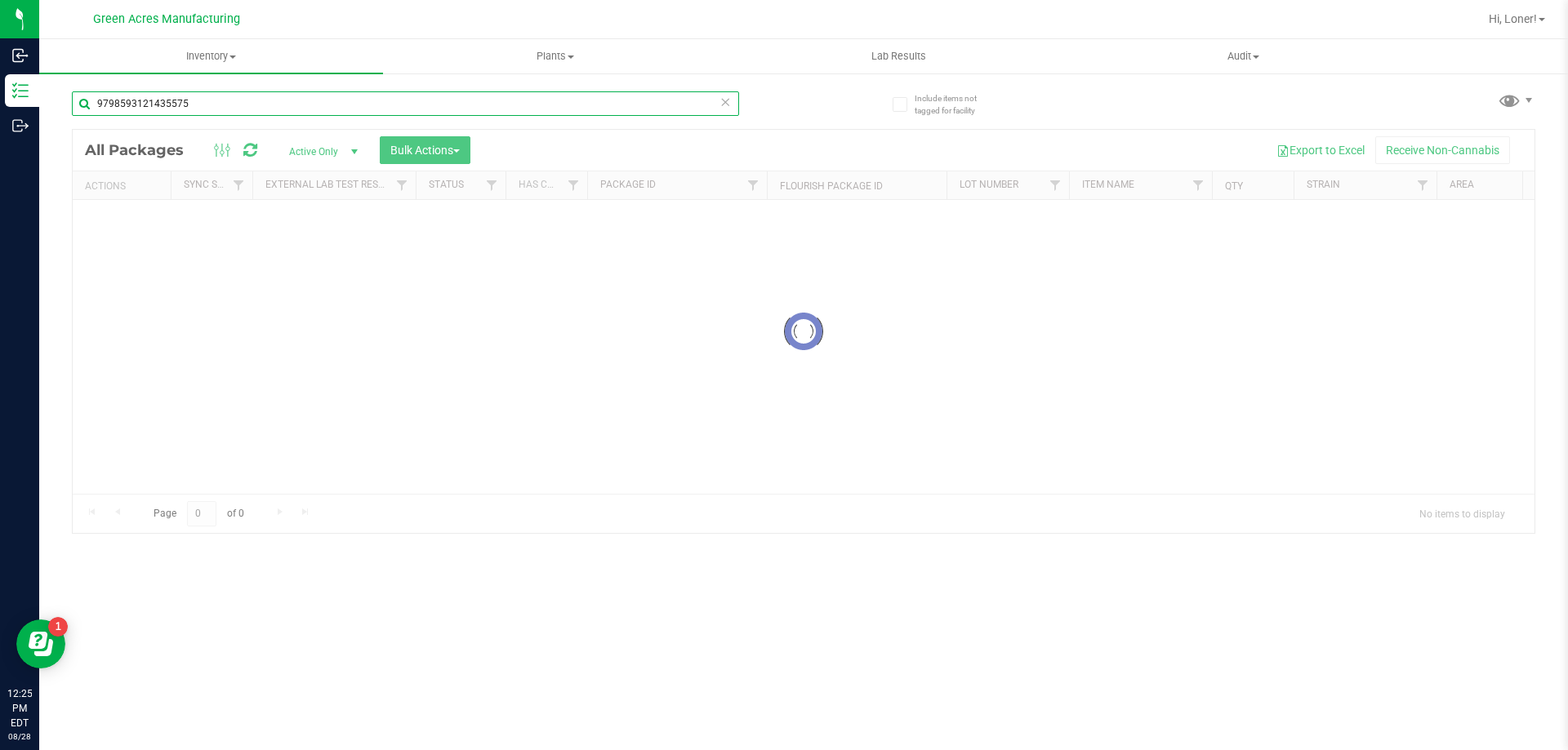
click at [320, 103] on input "9798593121435575" at bounding box center [405, 103] width 667 height 24
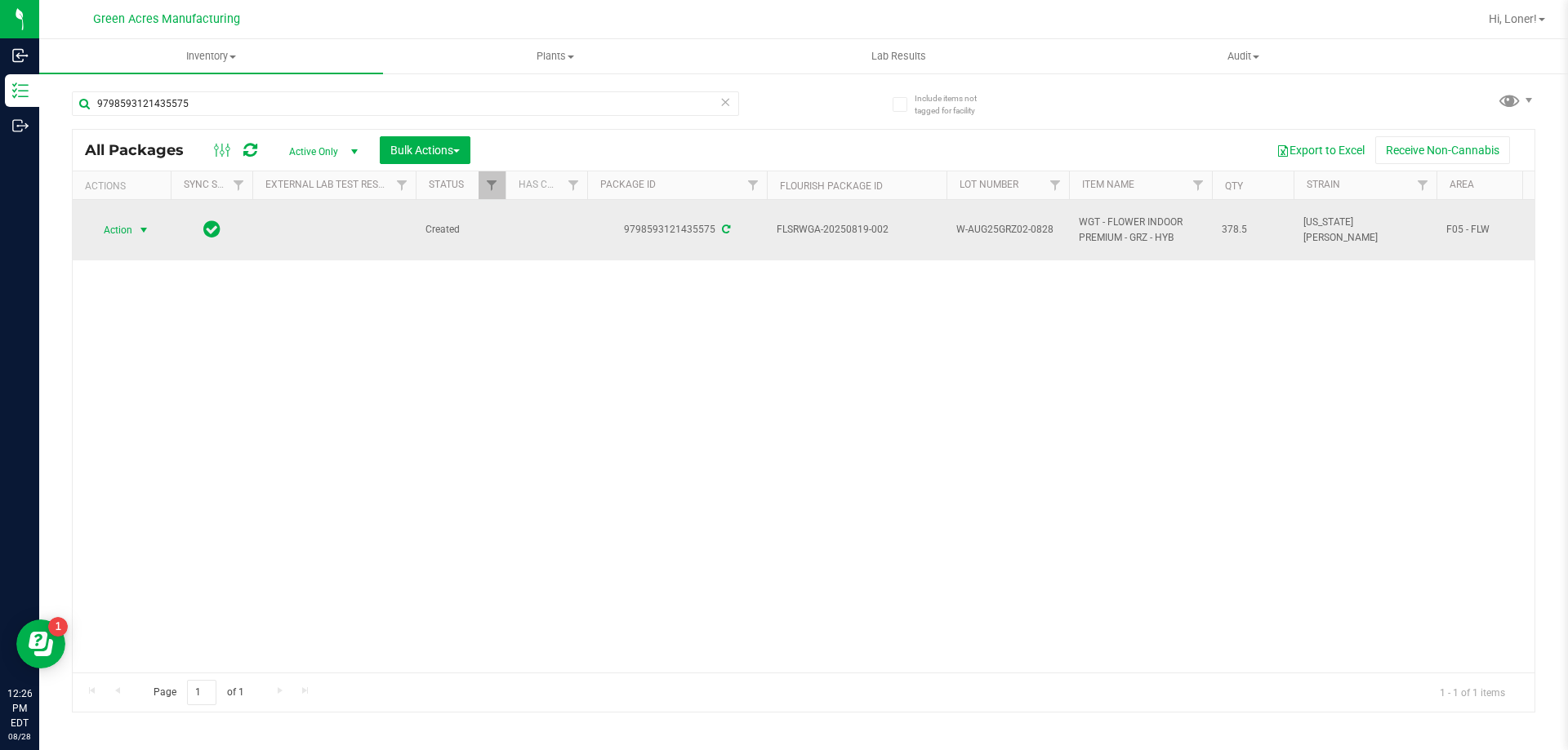
click at [109, 225] on span "Action" at bounding box center [111, 230] width 44 height 23
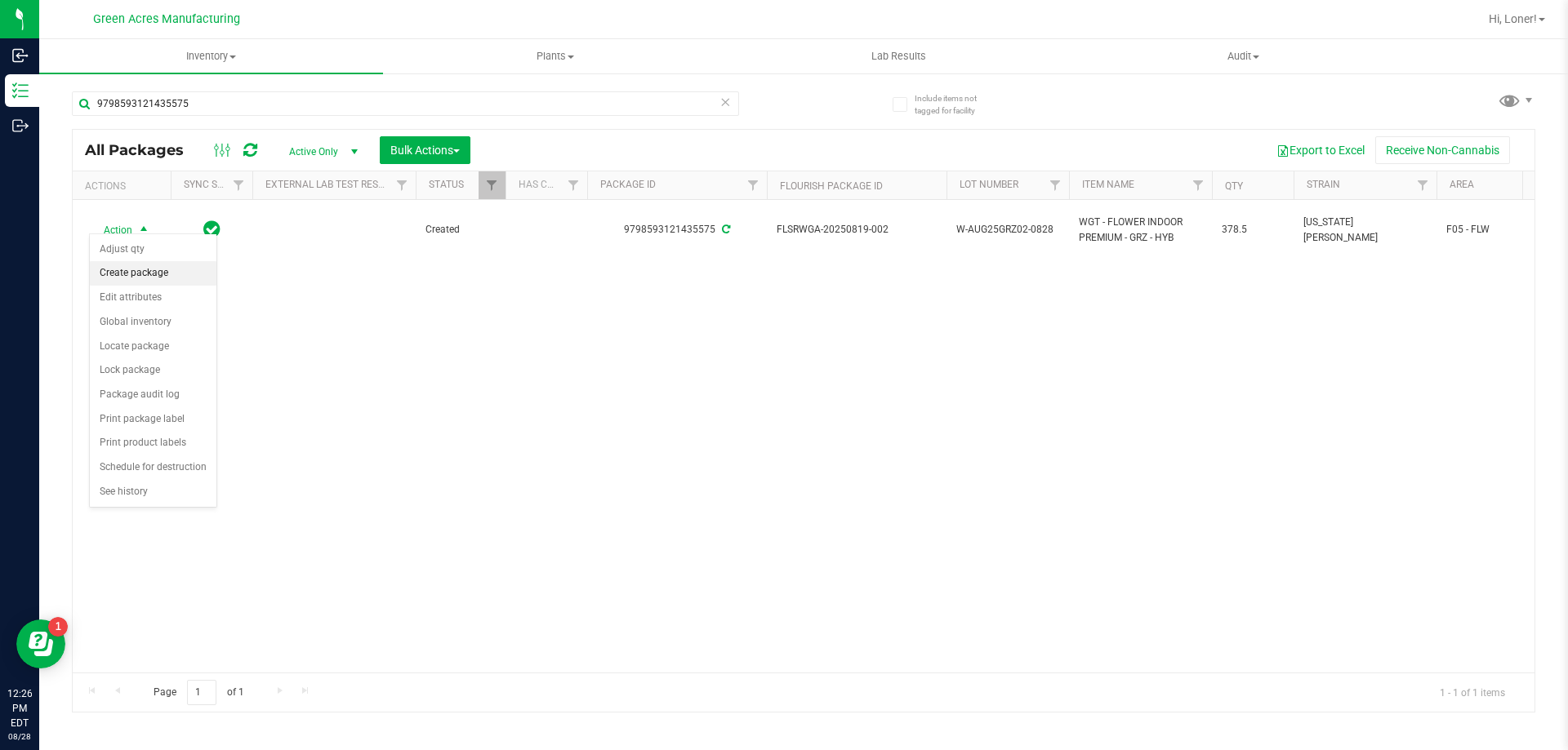
click at [142, 276] on li "Create package" at bounding box center [152, 272] width 126 height 24
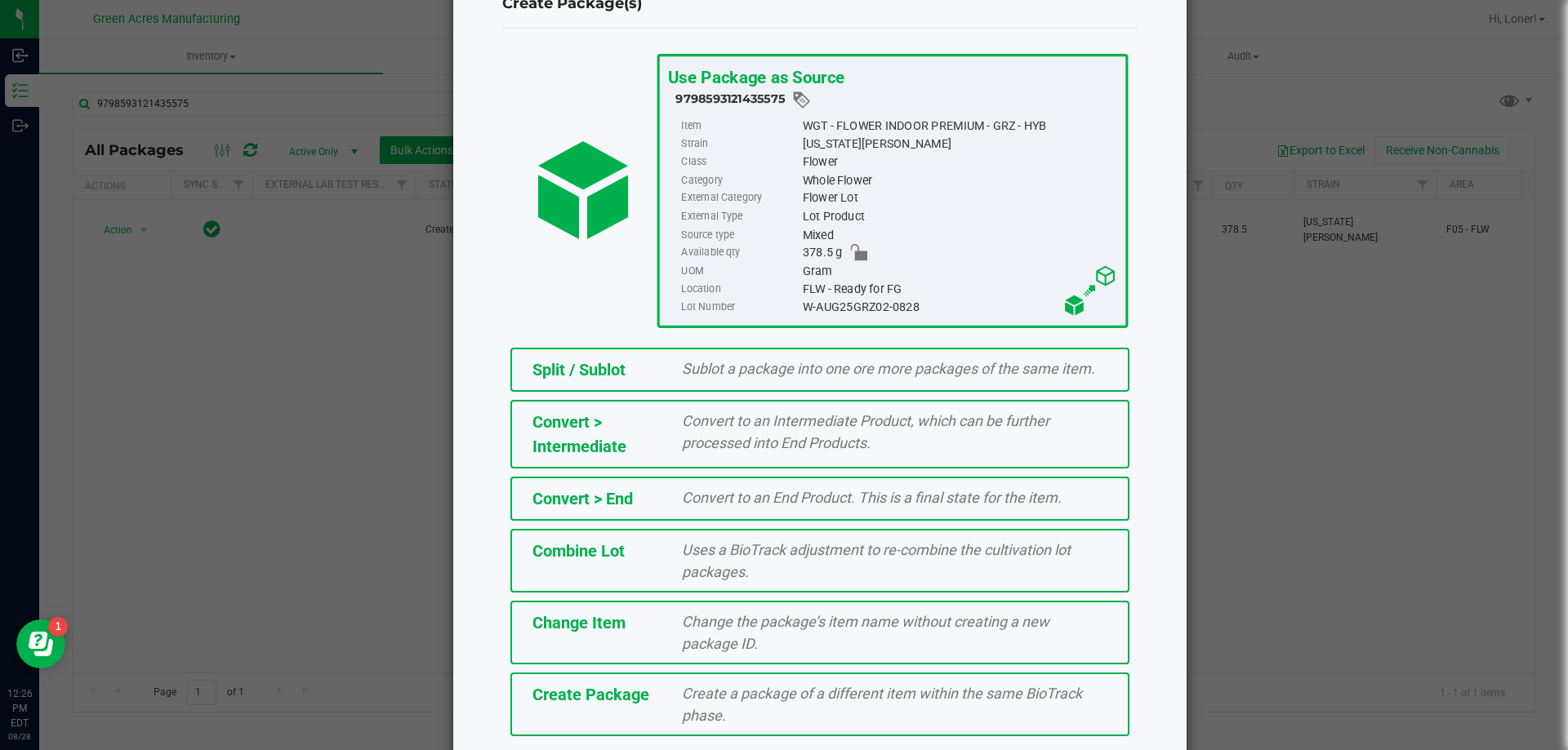
scroll to position [117, 0]
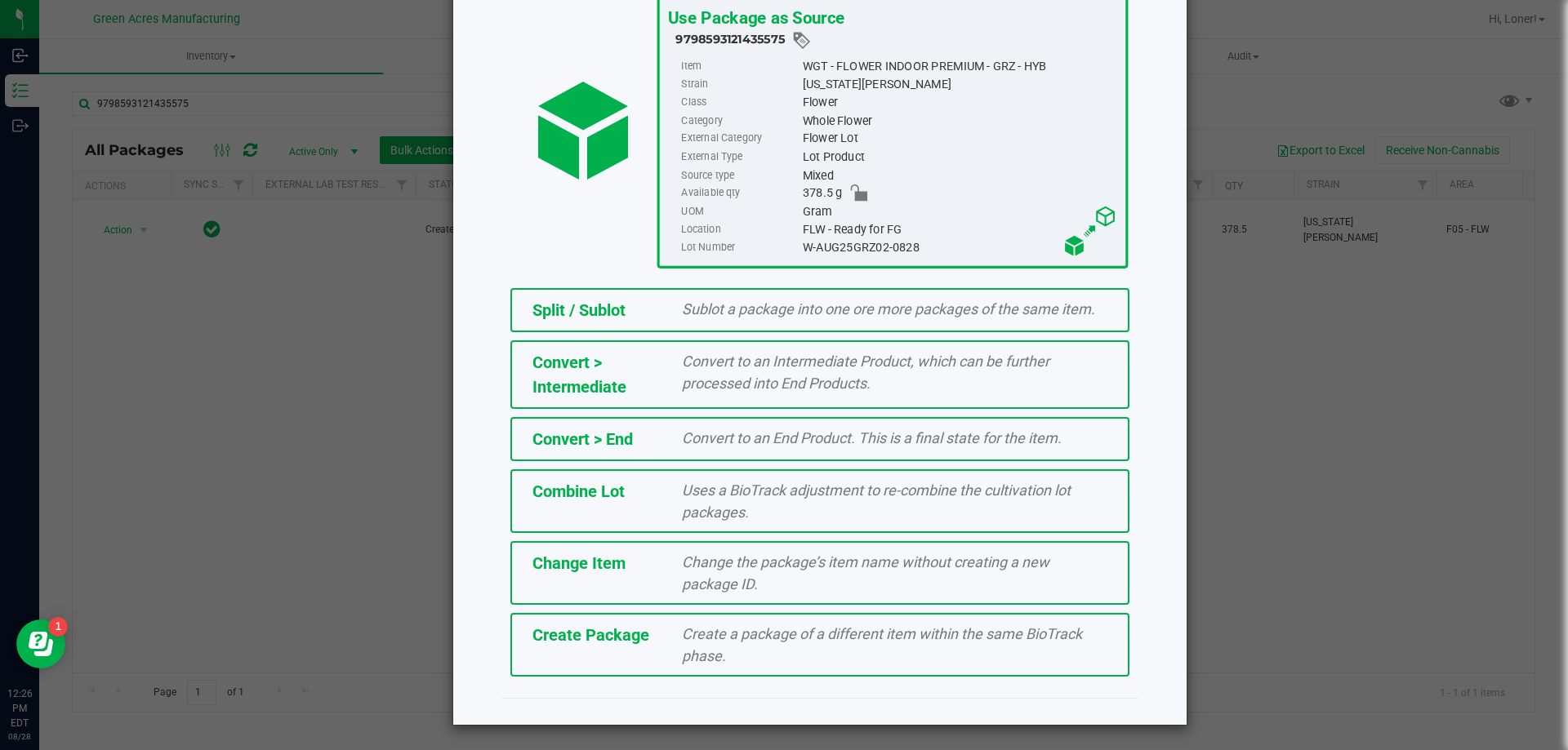
click at [755, 671] on div "Create Package Create a package of a different item within the same BioTrack ph…" at bounding box center [820, 645] width 619 height 64
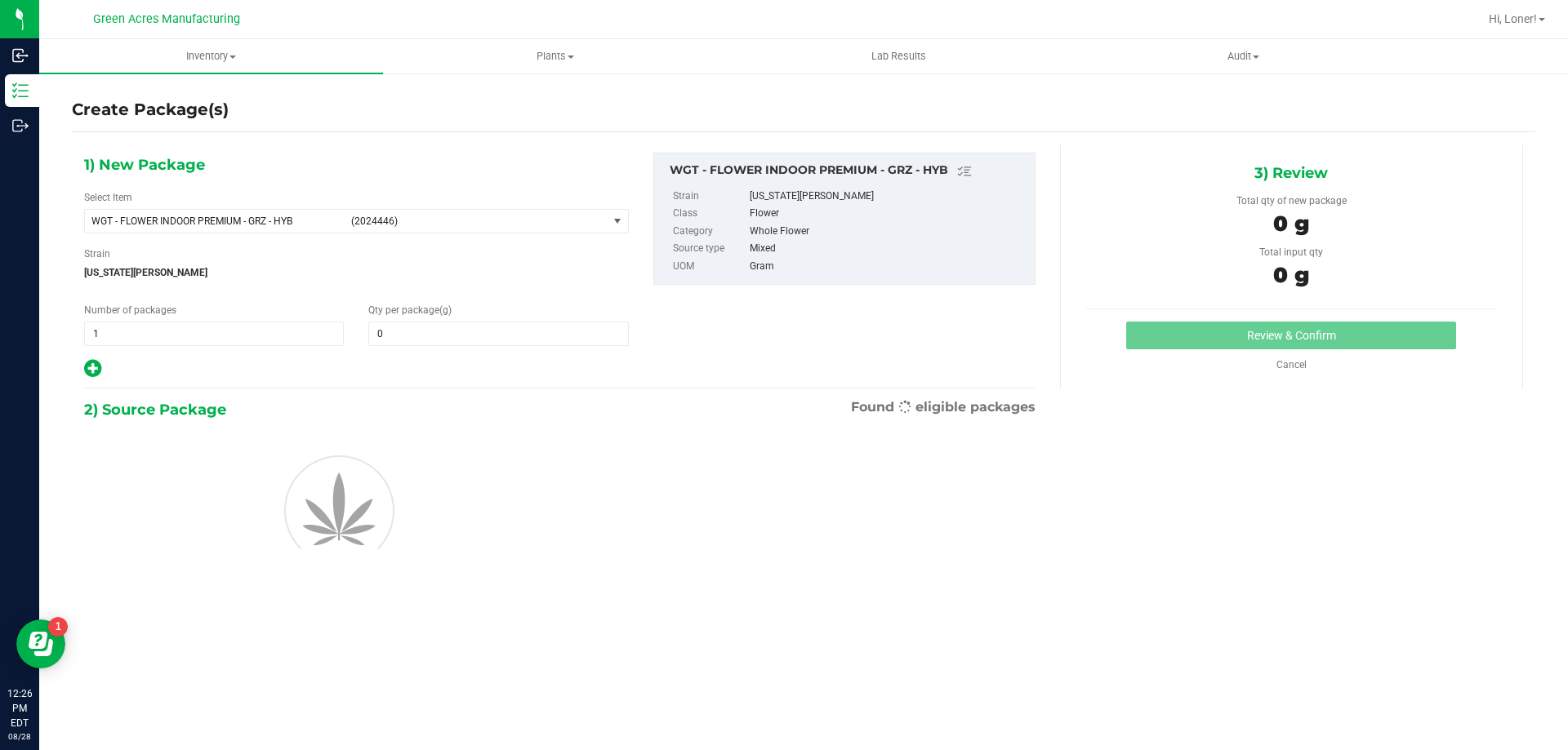
type input "0.0000"
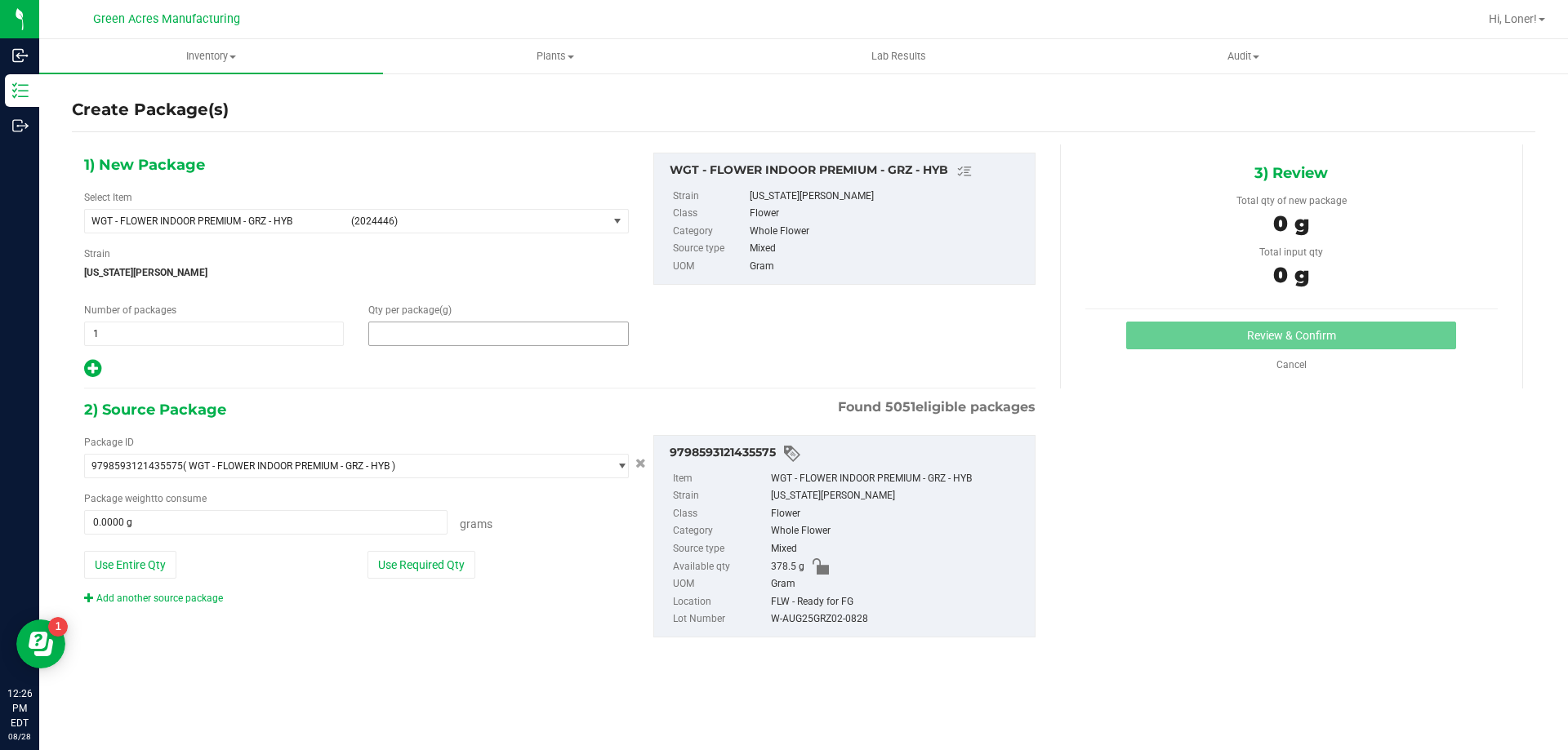
click at [420, 330] on span at bounding box center [498, 333] width 260 height 24
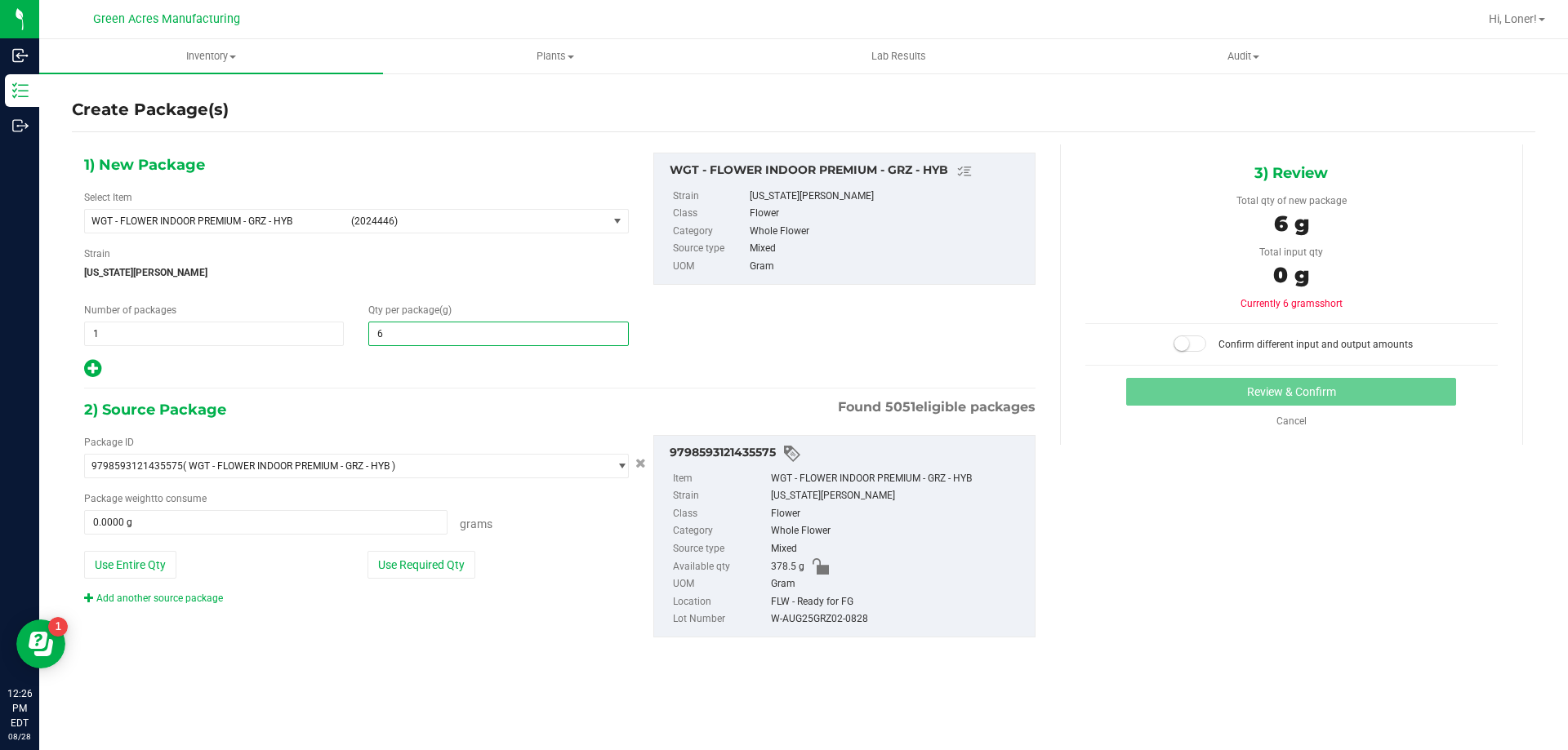
type input "65"
type input "65.0000"
click at [432, 568] on button "Use Required Qty" at bounding box center [422, 564] width 108 height 28
type input "65.0000 g"
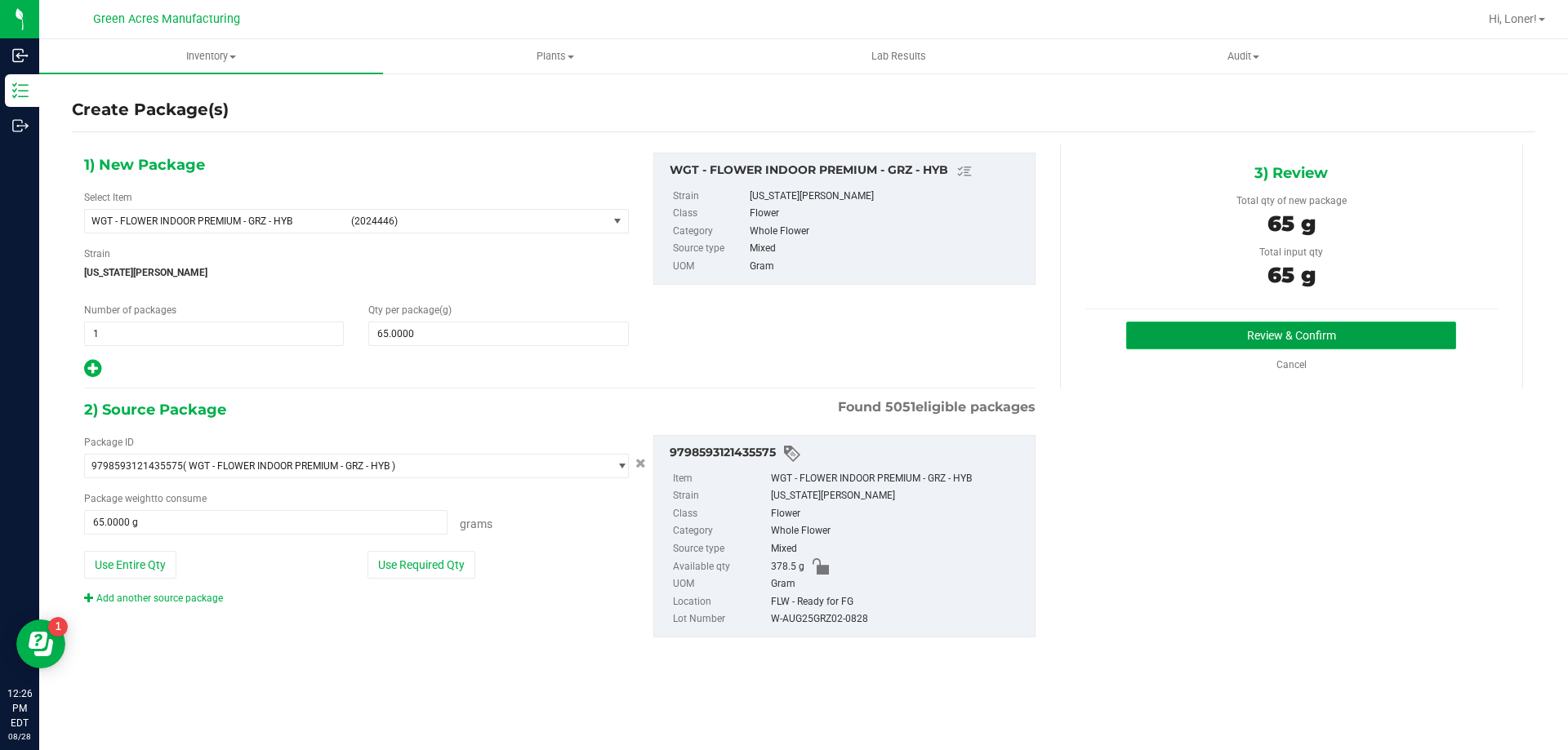
click at [1268, 347] on button "Review & Confirm" at bounding box center [1291, 335] width 330 height 28
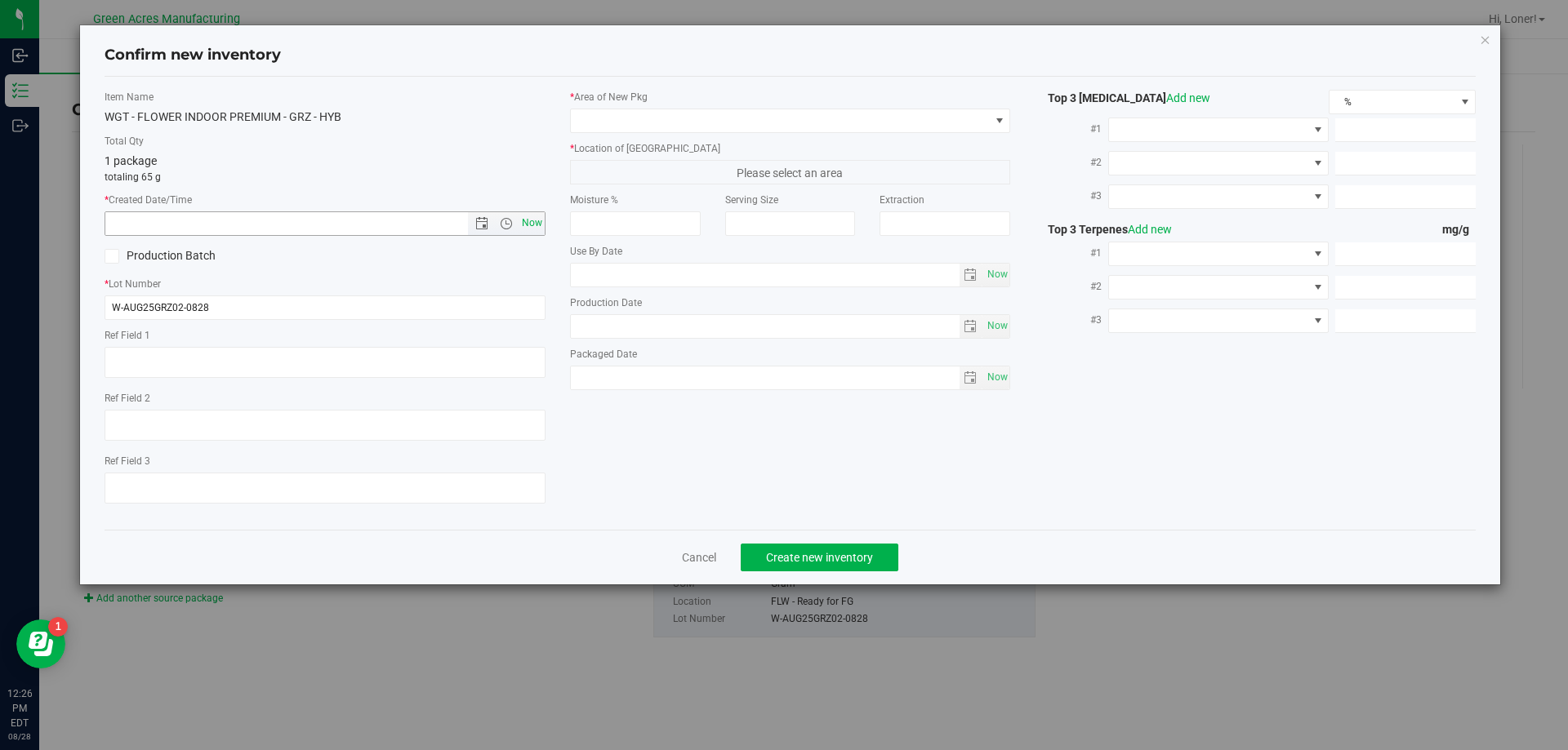
click at [525, 220] on span "Now" at bounding box center [532, 223] width 28 height 24
type input "[DATE] 12:26 PM"
click at [638, 116] on span at bounding box center [780, 121] width 419 height 23
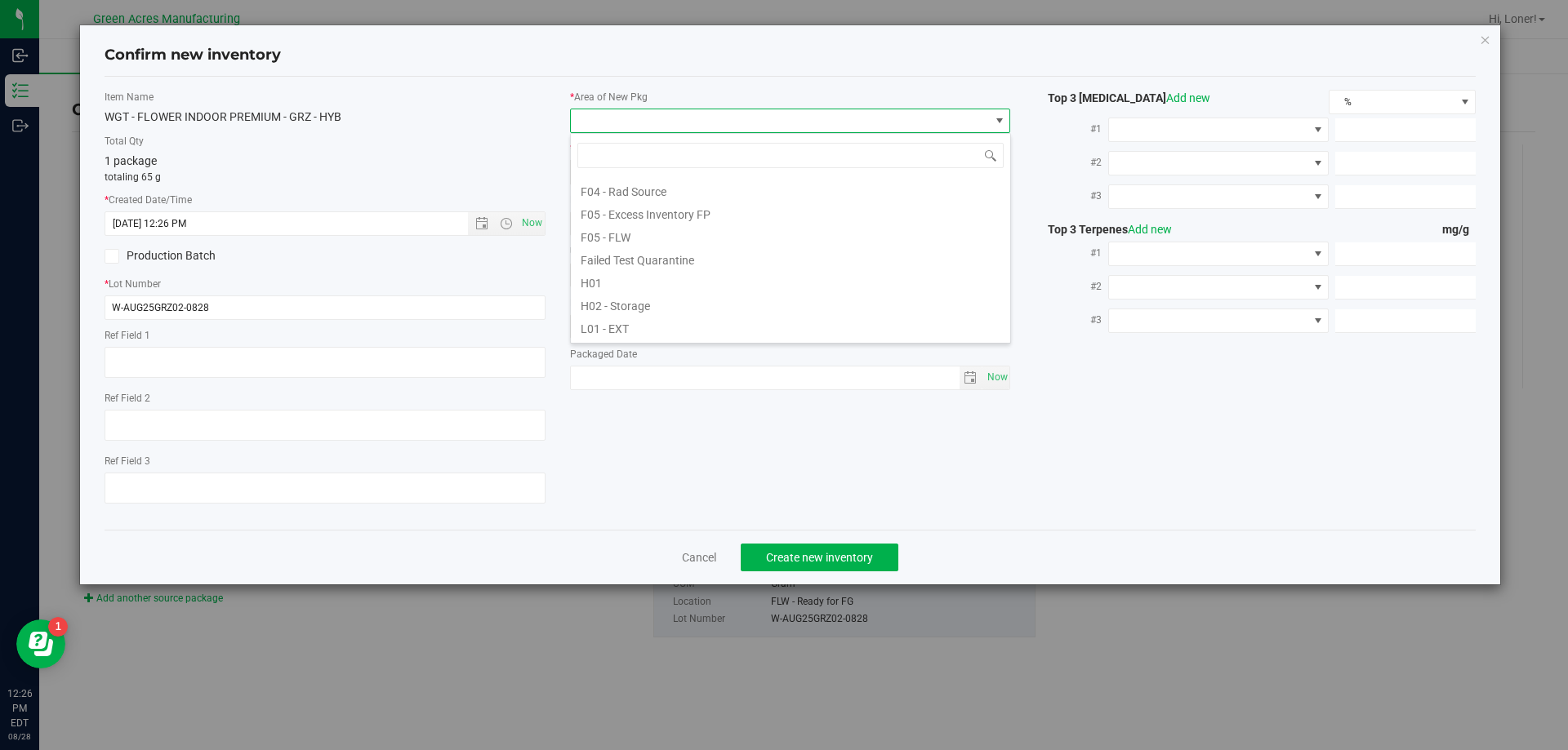
scroll to position [82, 0]
click at [623, 246] on li "F04 - FG" at bounding box center [791, 244] width 439 height 23
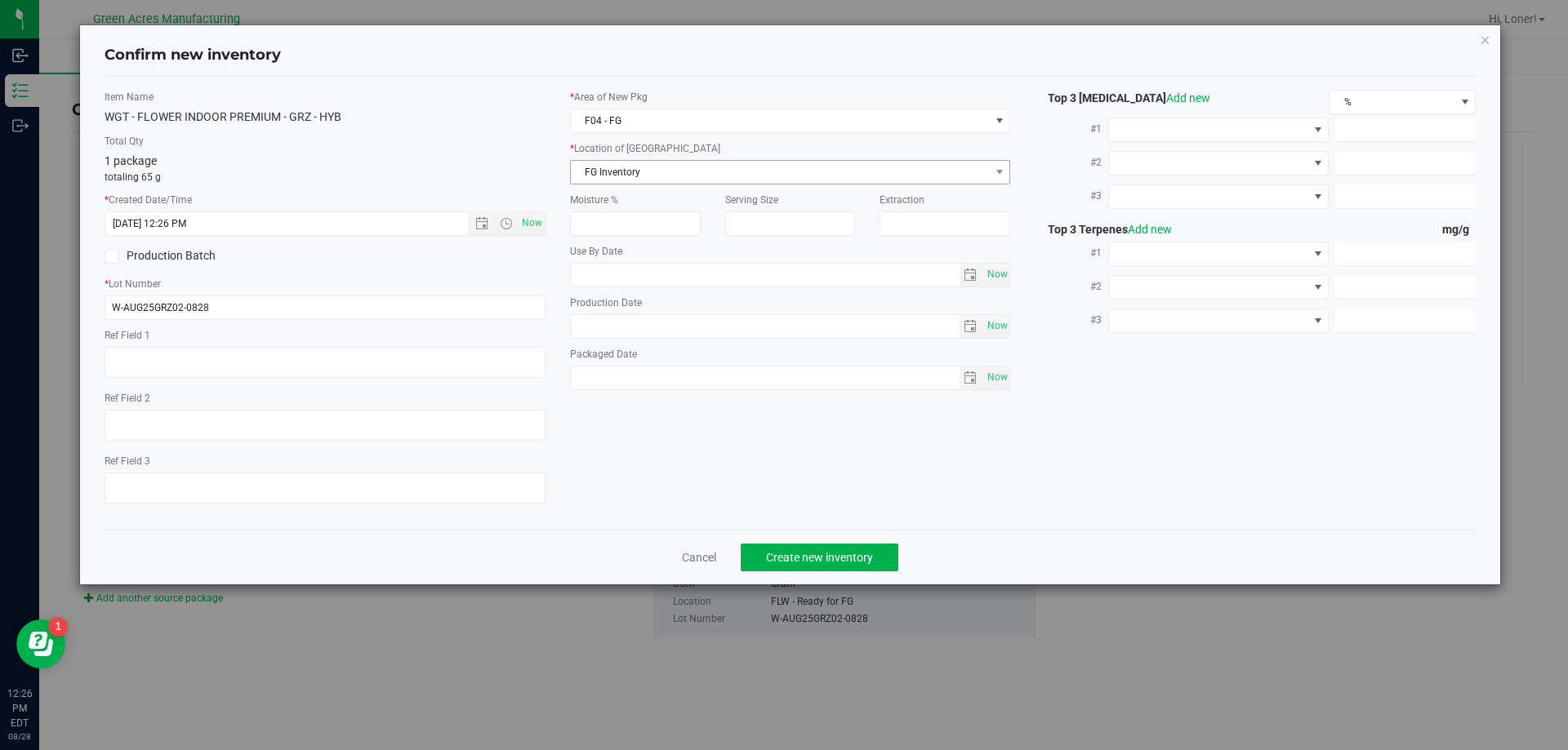
click at [640, 182] on div "* Area of [GEOGRAPHIC_DATA] F04 - FG * Location of [GEOGRAPHIC_DATA] FG Invento…" at bounding box center [790, 244] width 465 height 309
click at [643, 174] on span "FG Inventory" at bounding box center [780, 172] width 419 height 23
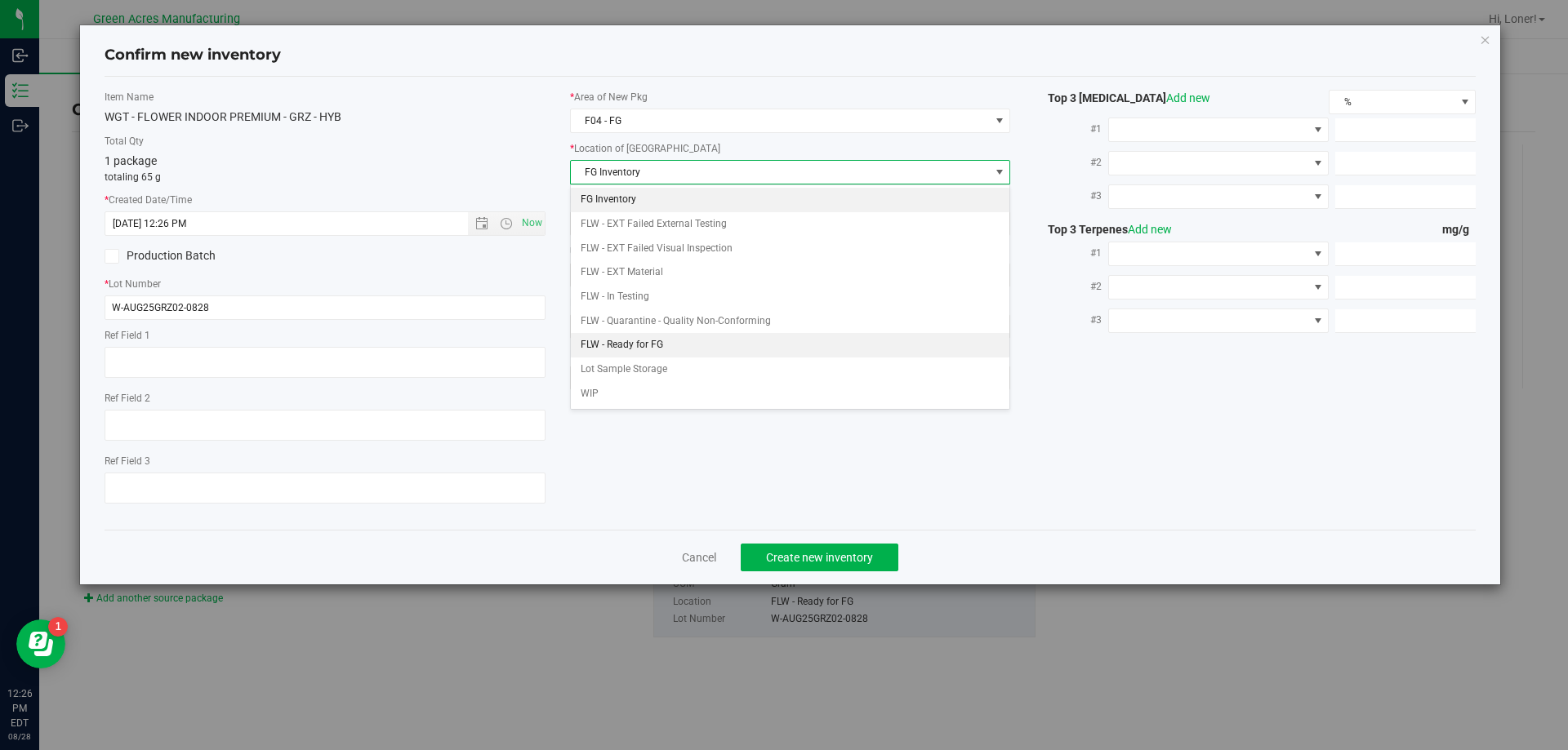
click at [637, 349] on li "FLW - Ready for FG" at bounding box center [791, 345] width 439 height 24
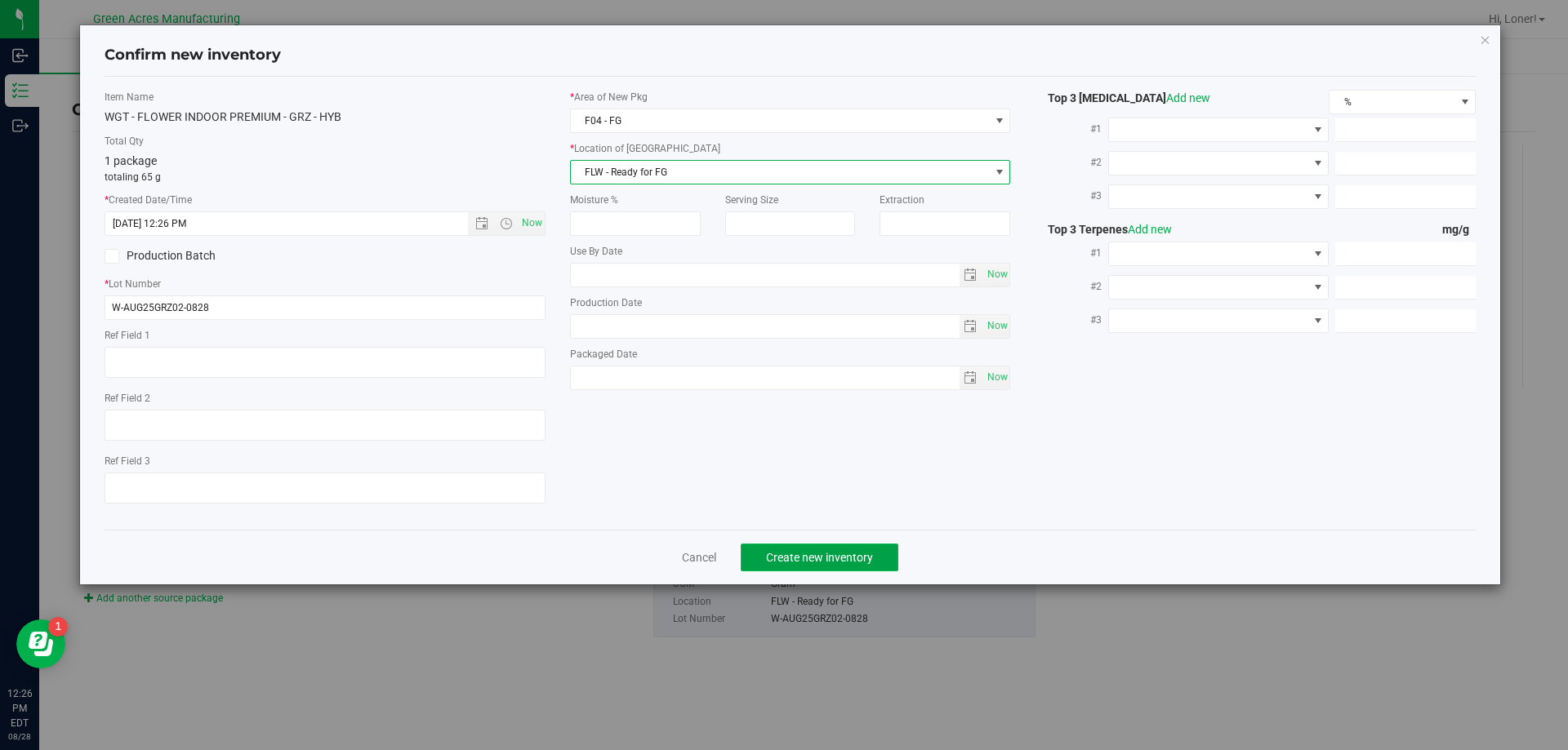
click at [857, 561] on span "Create new inventory" at bounding box center [819, 557] width 107 height 13
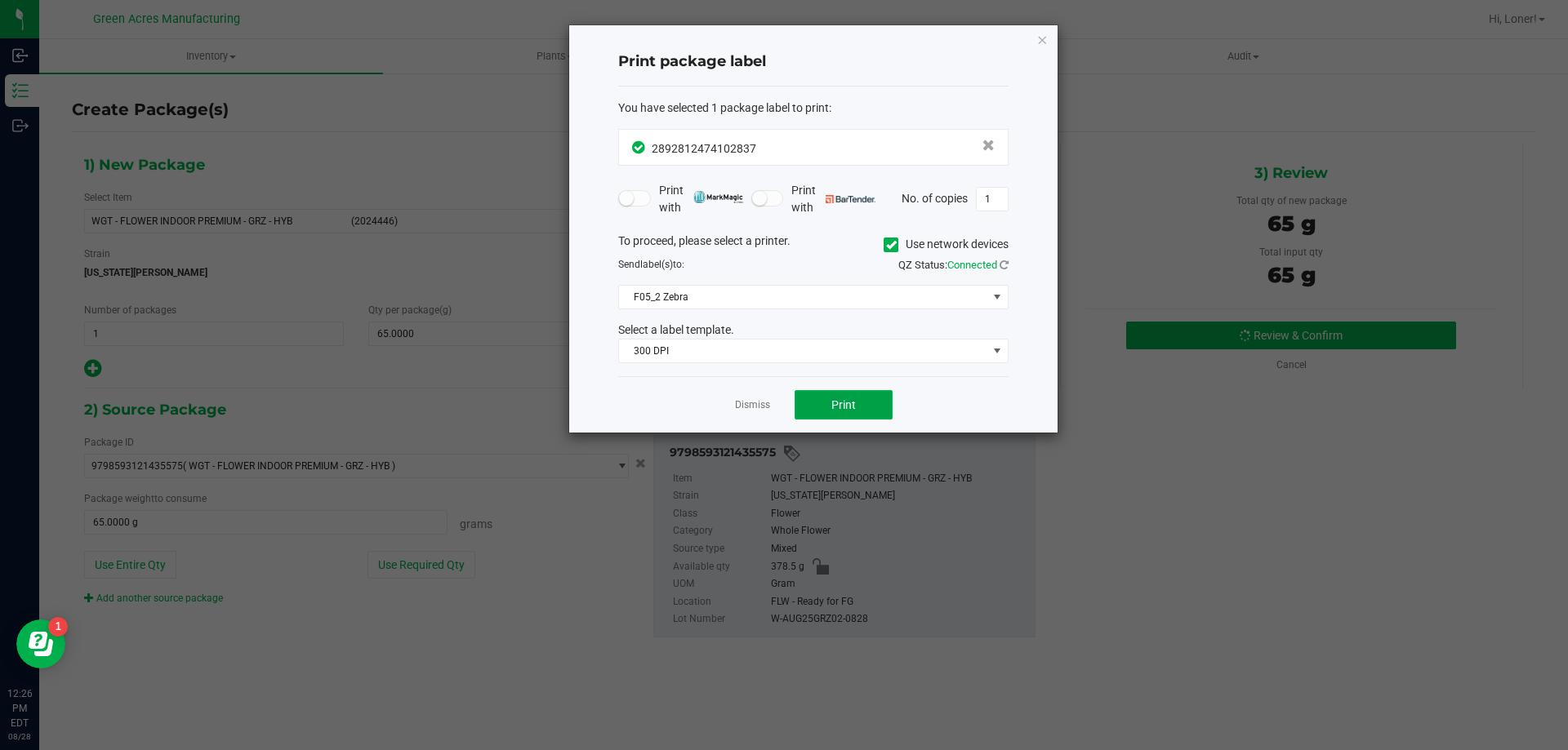
click at [848, 412] on button "Print" at bounding box center [844, 404] width 98 height 30
click at [766, 400] on link "Dismiss" at bounding box center [752, 405] width 35 height 13
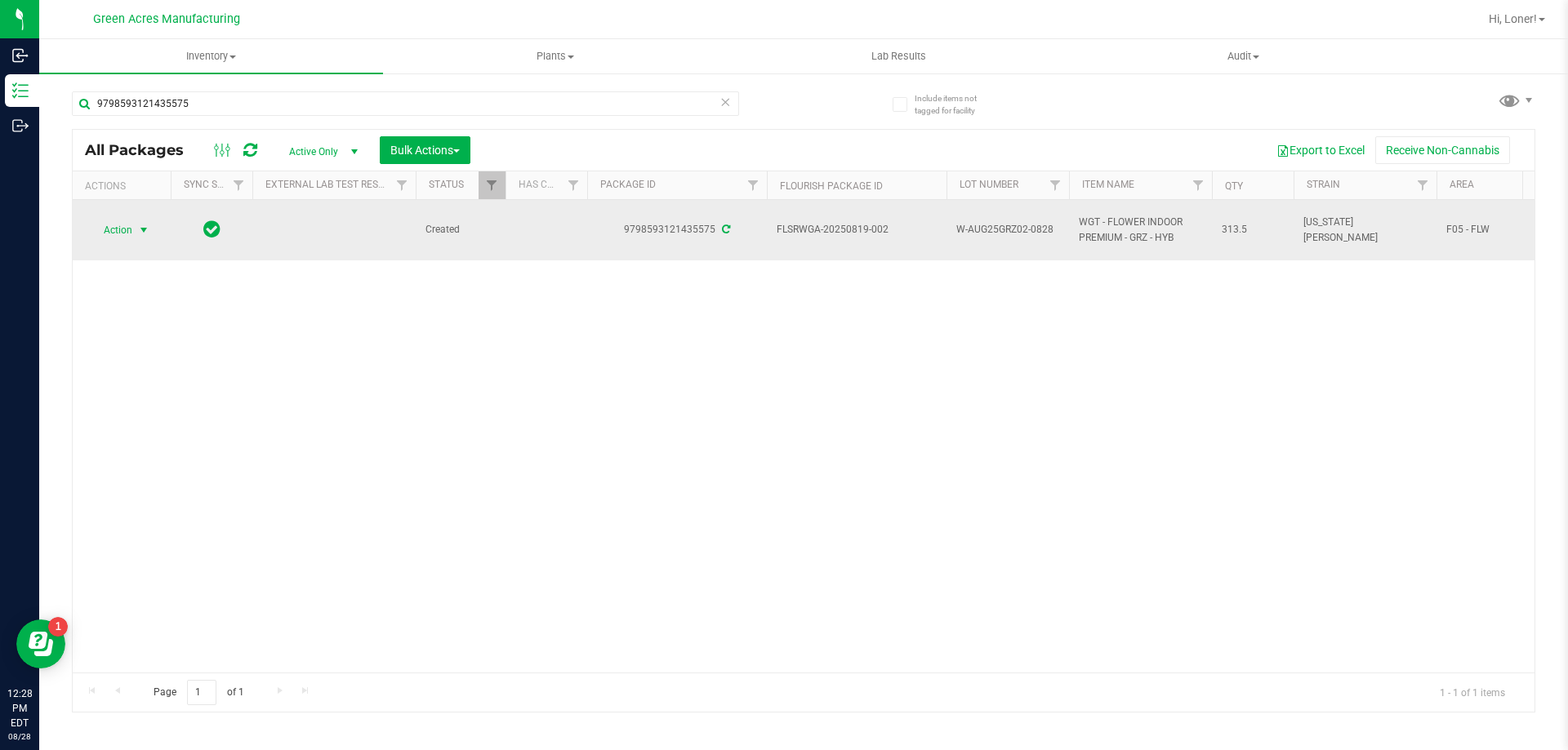
click at [101, 219] on span "Action" at bounding box center [111, 230] width 44 height 23
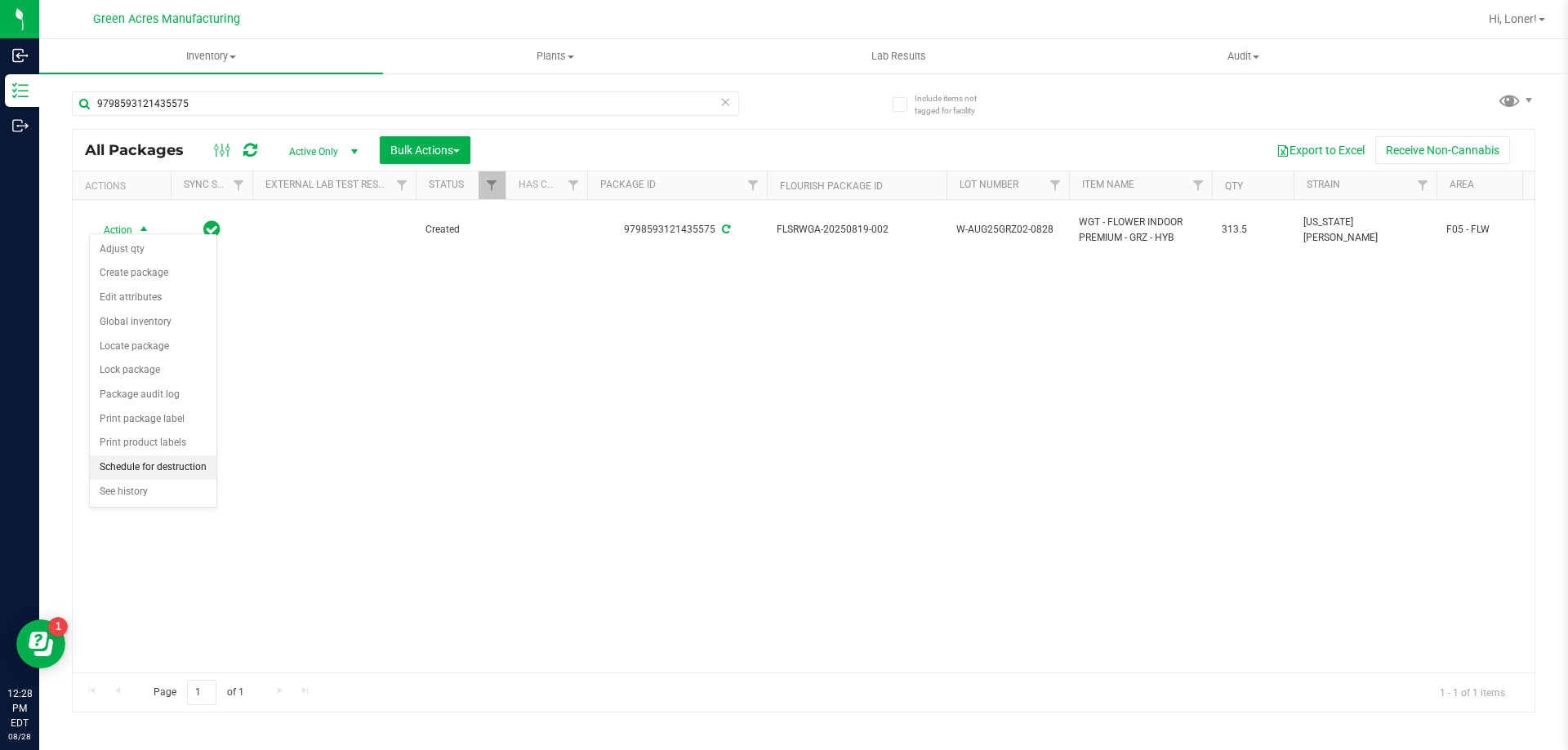
click at [161, 473] on li "Schedule for destruction" at bounding box center [152, 467] width 126 height 24
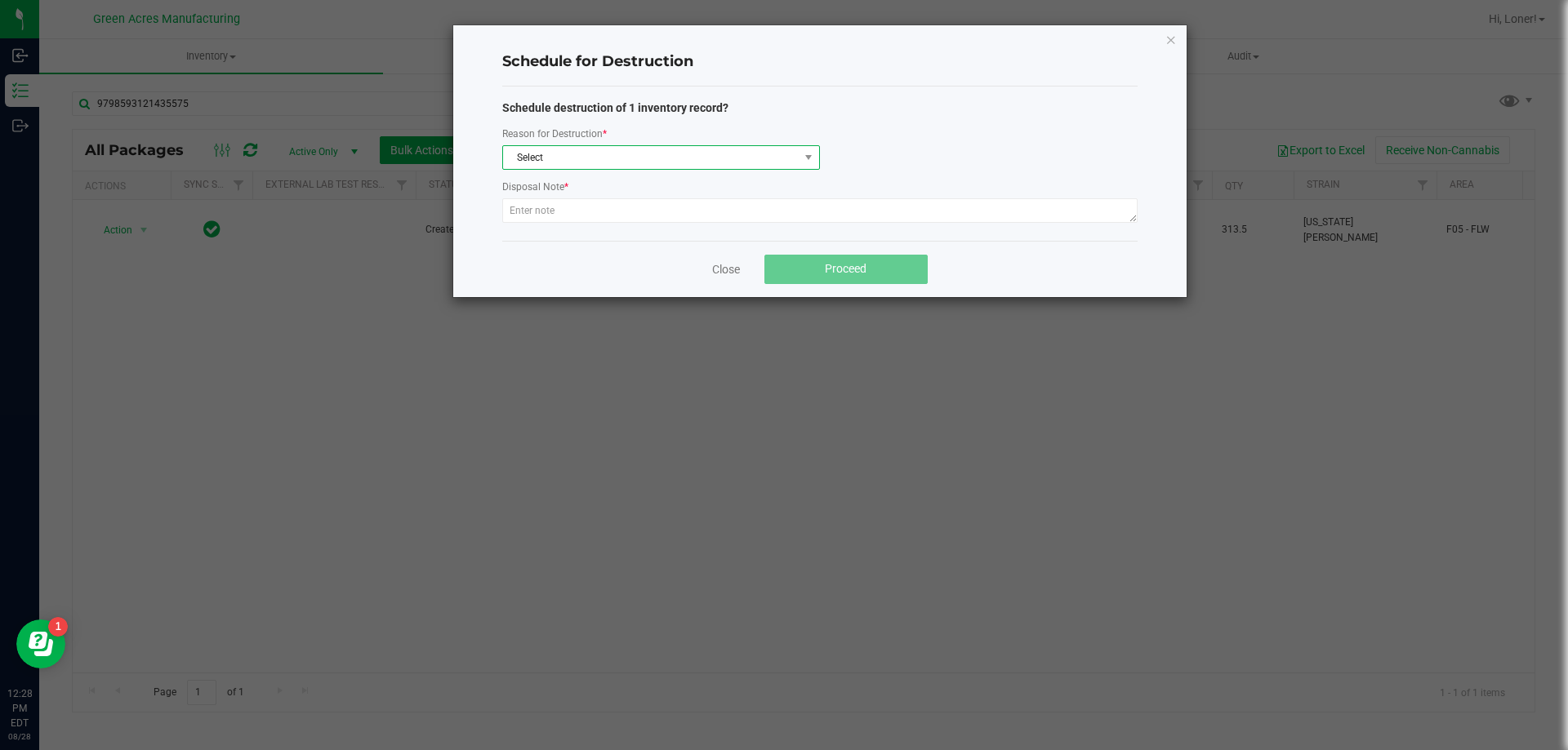
click at [699, 166] on span "Select" at bounding box center [650, 158] width 296 height 23
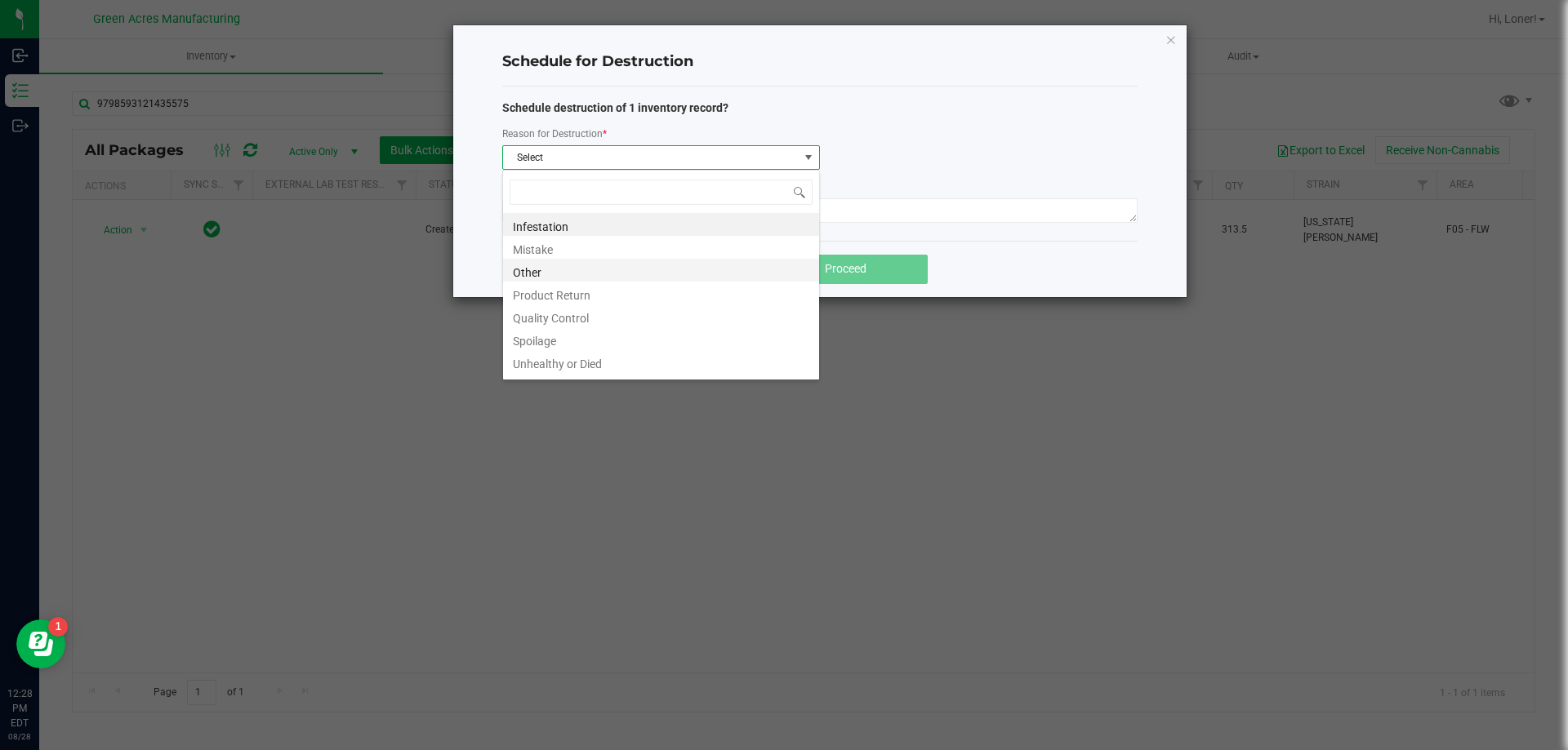
scroll to position [19, 0]
drag, startPoint x: 577, startPoint y: 363, endPoint x: 593, endPoint y: 346, distance: 23.3
click at [576, 363] on li "Waste" at bounding box center [661, 365] width 316 height 23
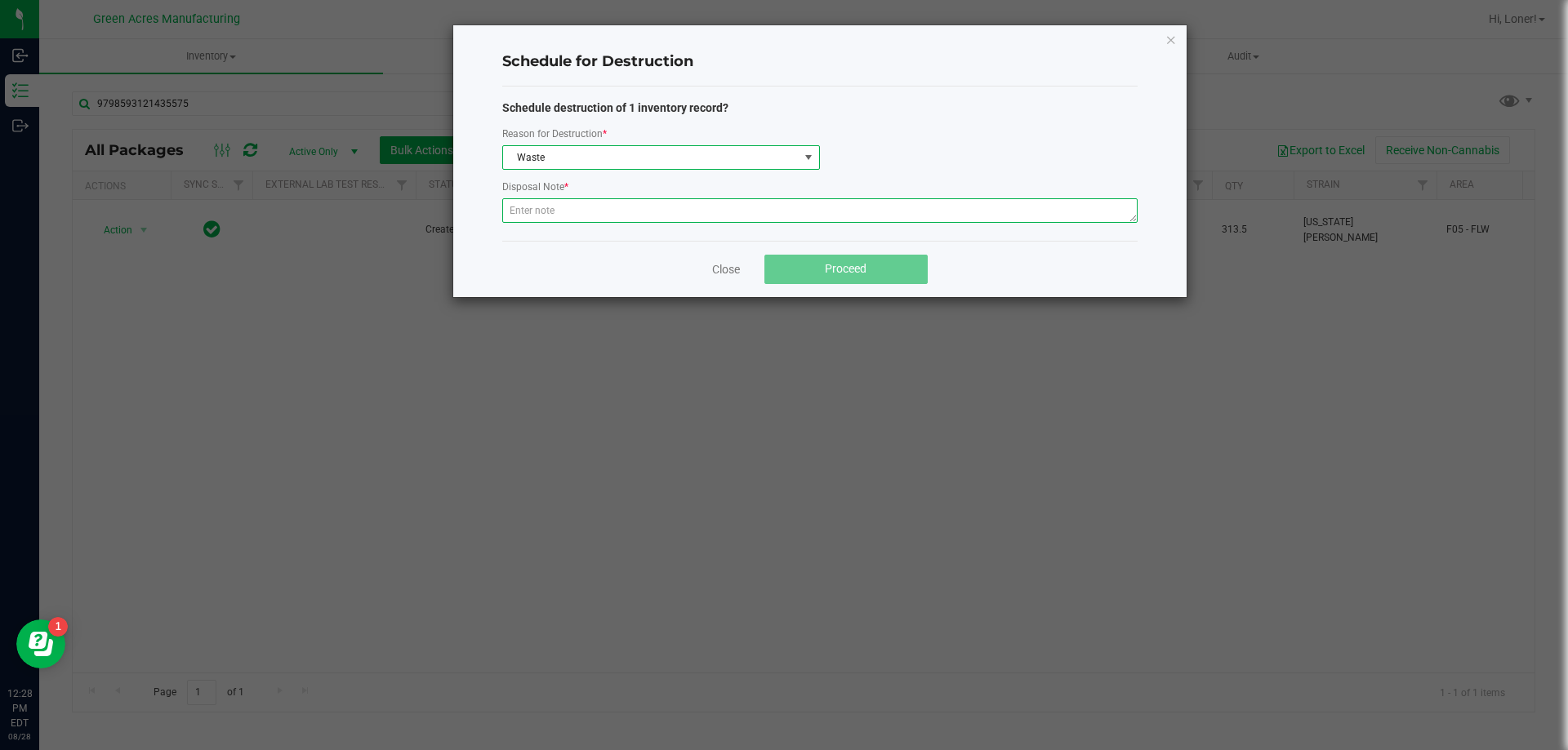
click at [605, 213] on textarea at bounding box center [820, 210] width 636 height 24
paste textarea "WASTE FROM WHOLE FLOWER PACKING PROCESS"
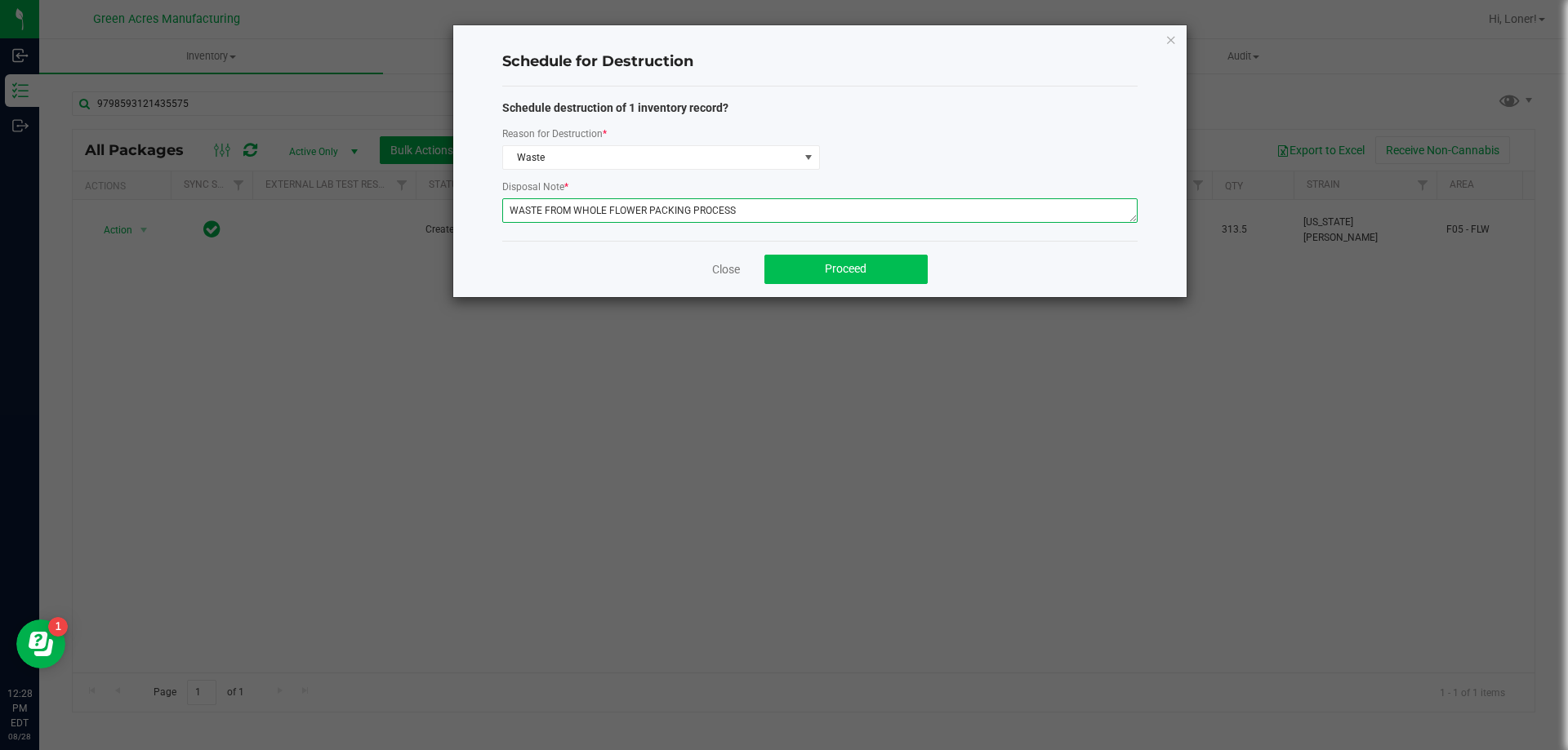
type textarea "WASTE FROM WHOLE FLOWER PACKING PROCESS"
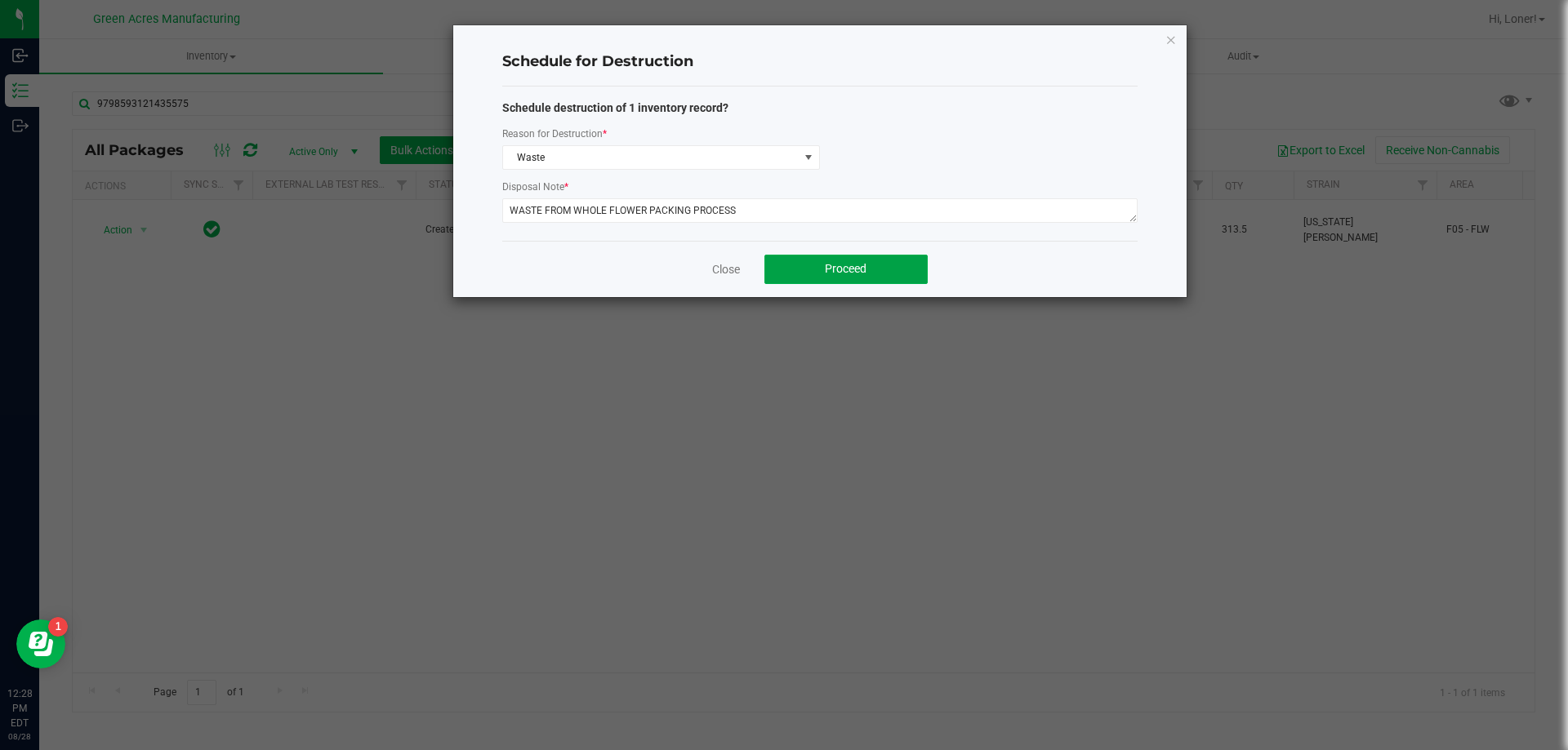
drag, startPoint x: 845, startPoint y: 268, endPoint x: 835, endPoint y: 244, distance: 26.0
click at [844, 267] on span "Proceed" at bounding box center [845, 269] width 41 height 13
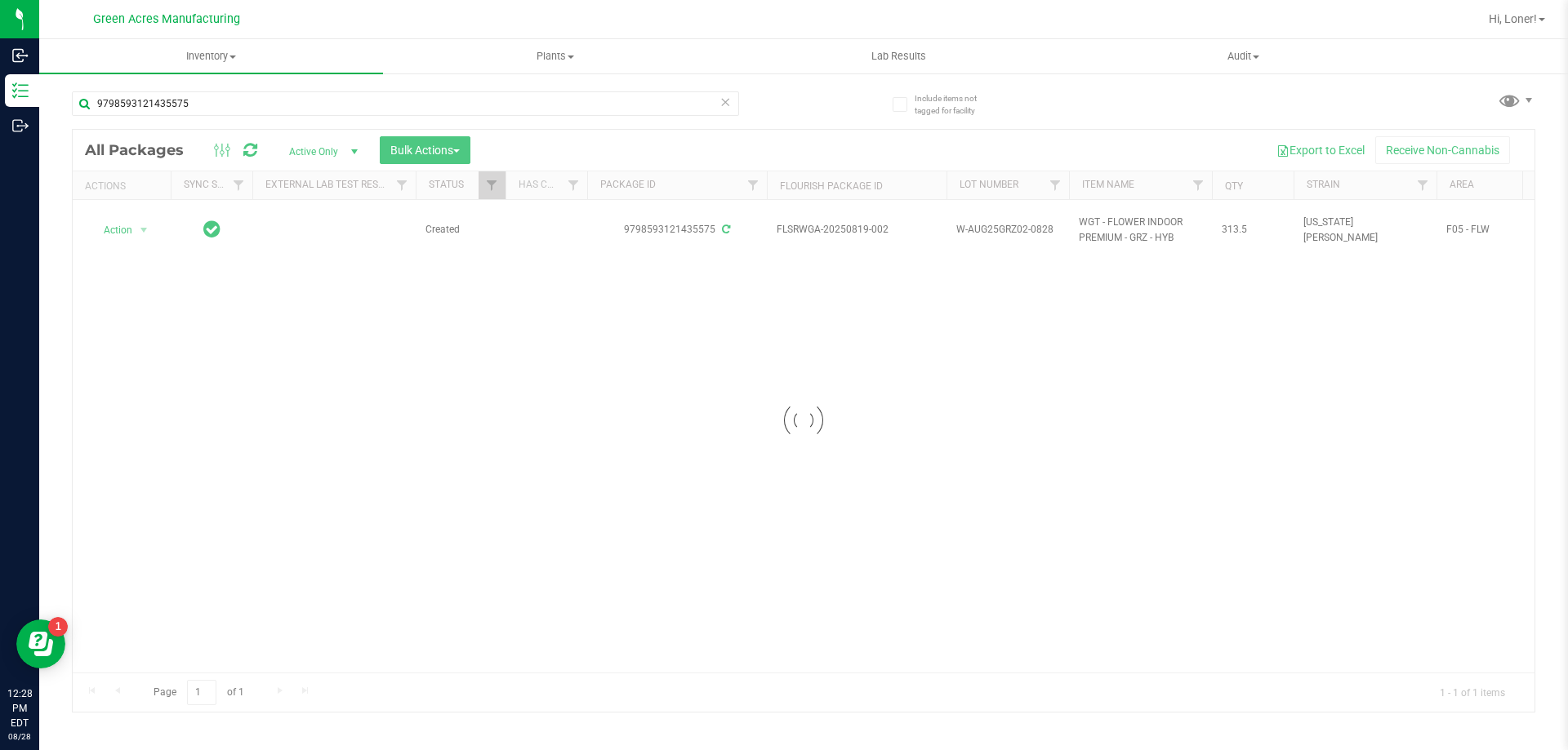
drag, startPoint x: 828, startPoint y: 182, endPoint x: 824, endPoint y: 143, distance: 39.2
click at [824, 143] on div at bounding box center [803, 421] width 1462 height 582
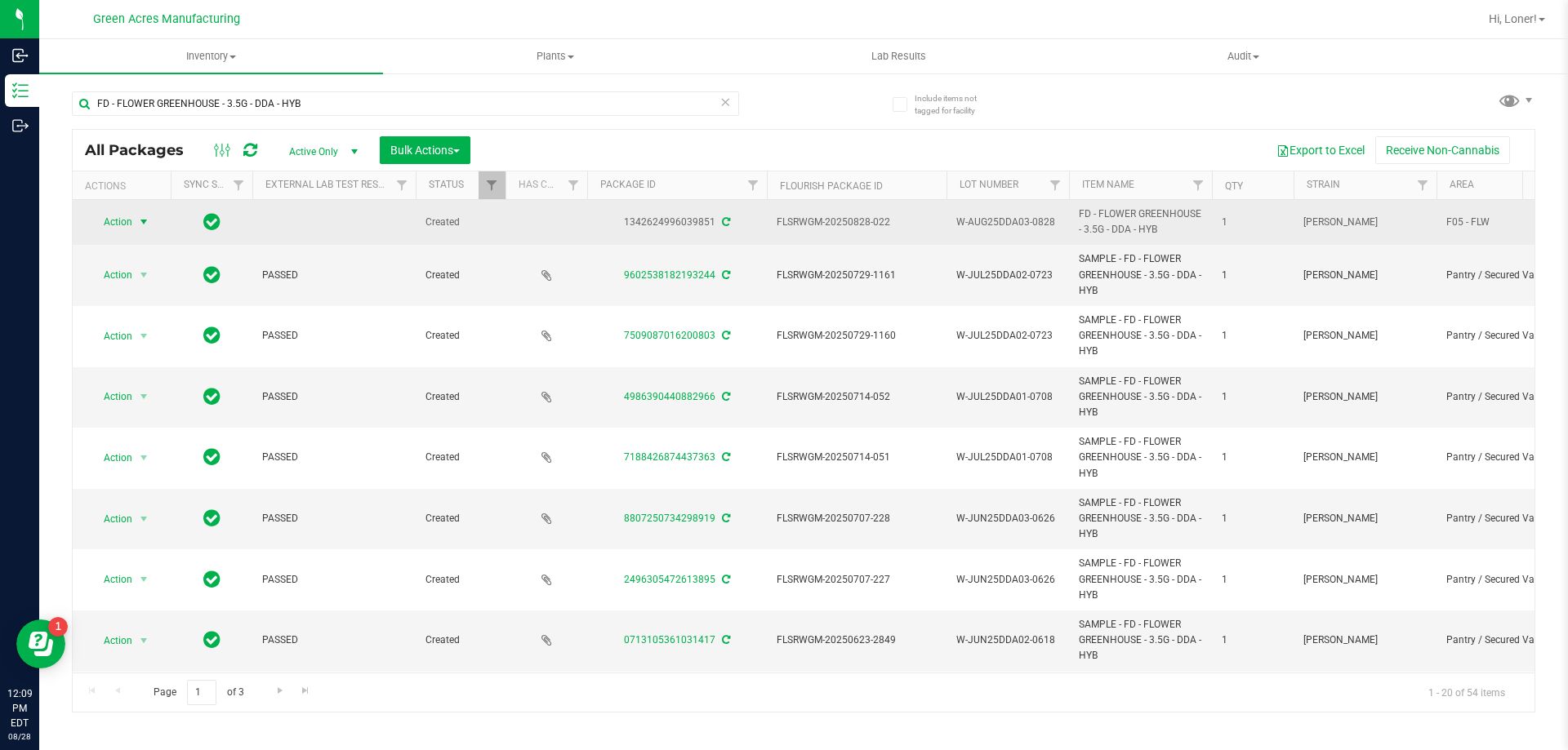
click at [118, 224] on span "Action" at bounding box center [111, 222] width 44 height 23
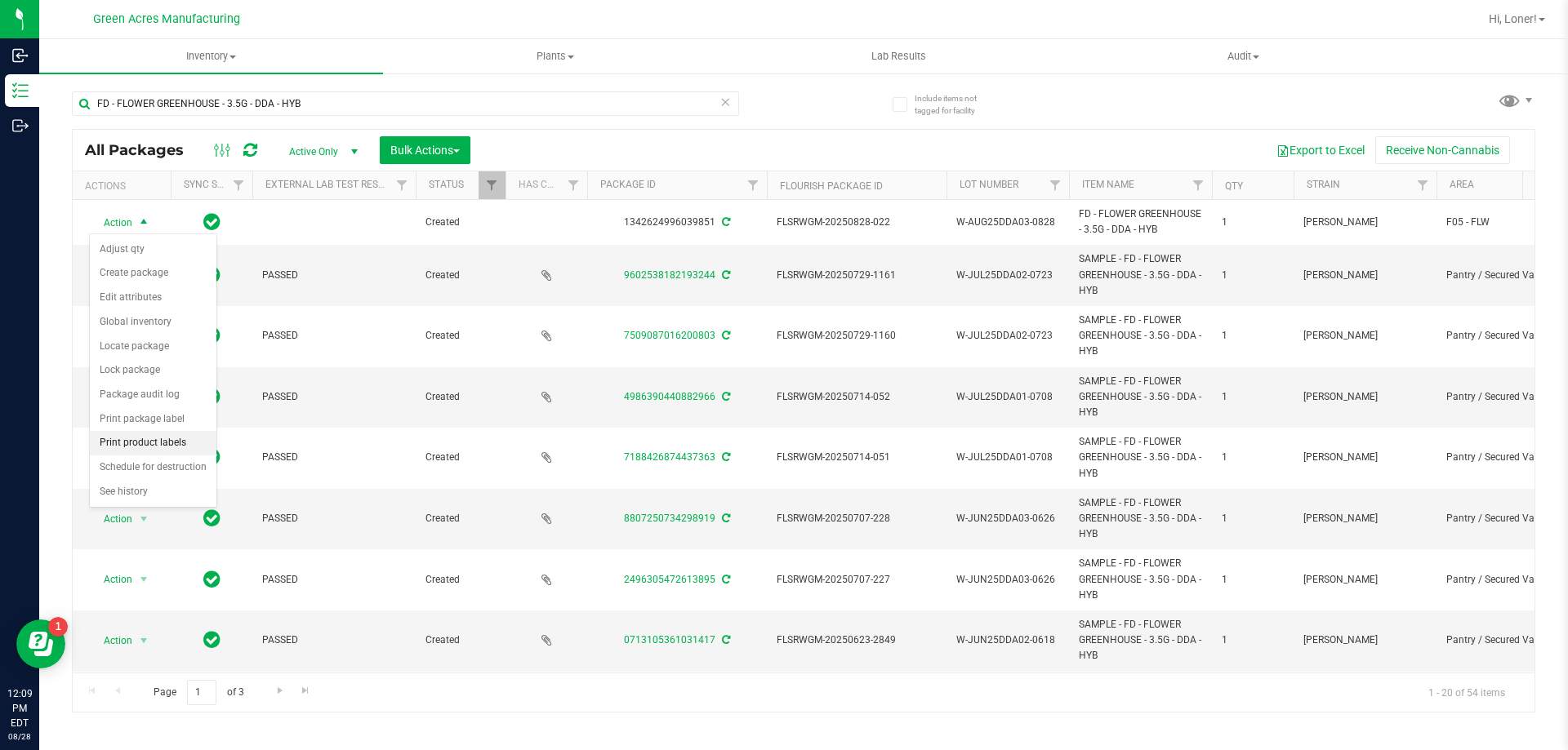
click at [158, 444] on li "Print product labels" at bounding box center [152, 443] width 126 height 24
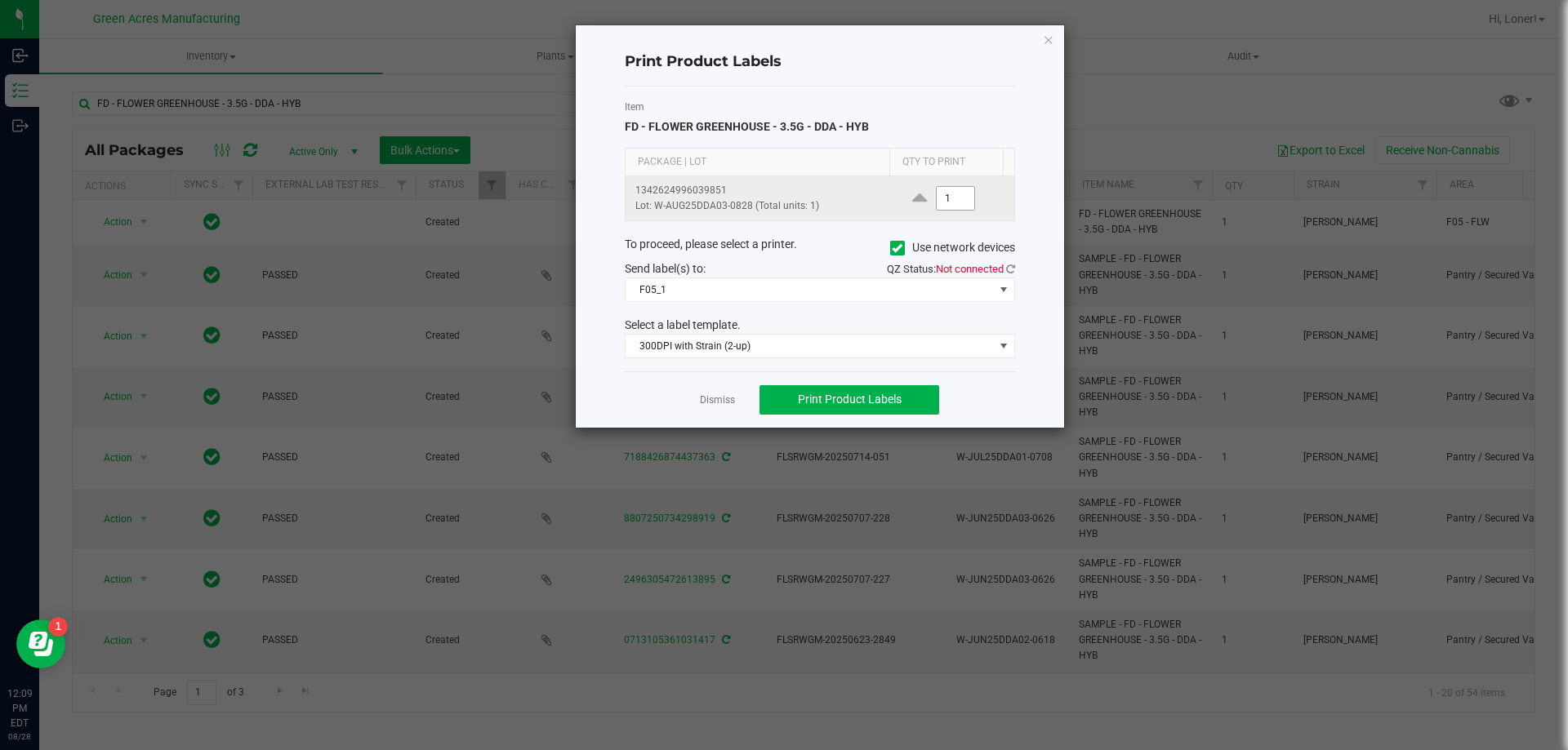
click at [943, 201] on input "1" at bounding box center [955, 198] width 38 height 23
type input "2,500"
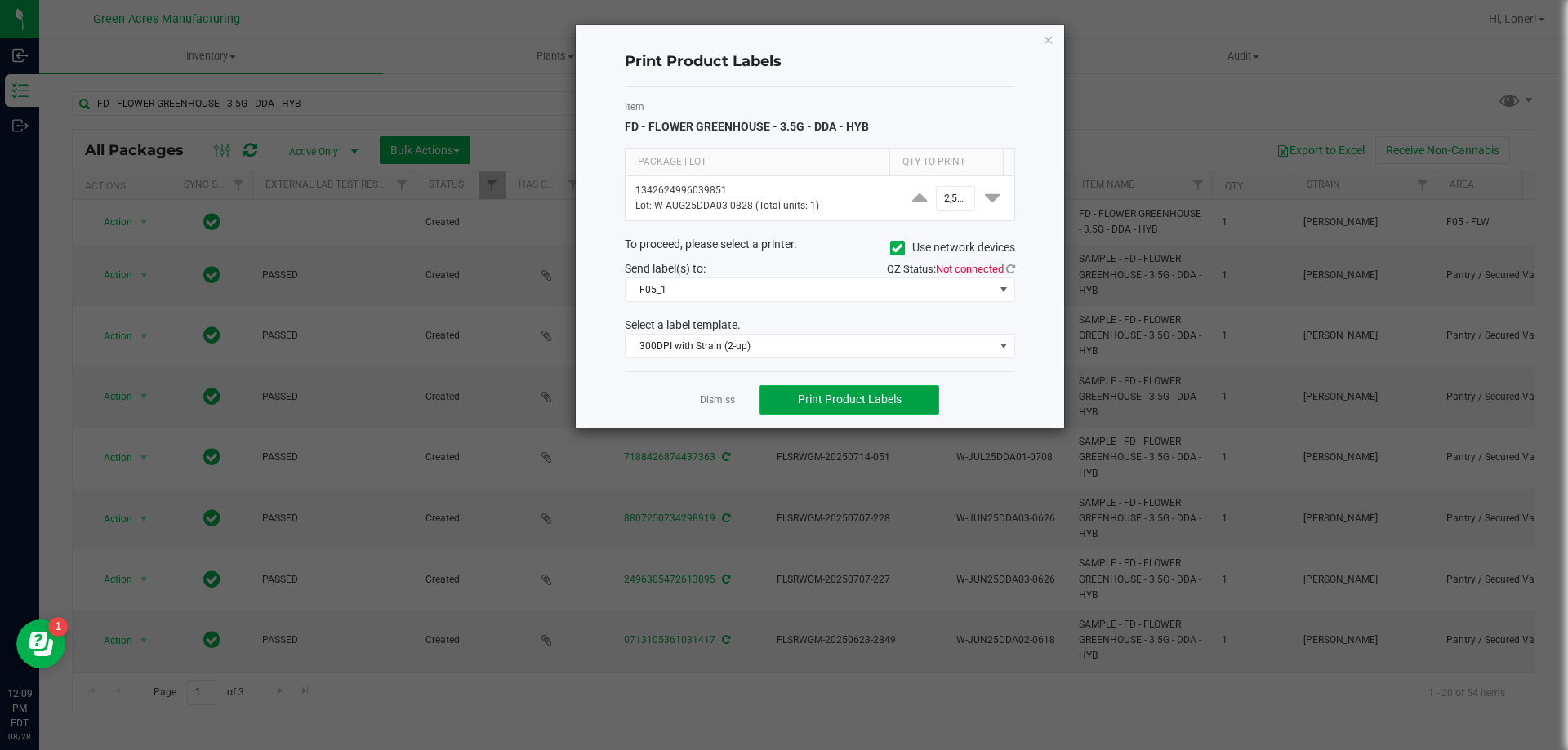
scroll to position [0, 0]
click at [841, 398] on span "Print Product Labels" at bounding box center [849, 400] width 104 height 13
click at [728, 400] on link "Dismiss" at bounding box center [718, 401] width 35 height 13
